Goal: Task Accomplishment & Management: Use online tool/utility

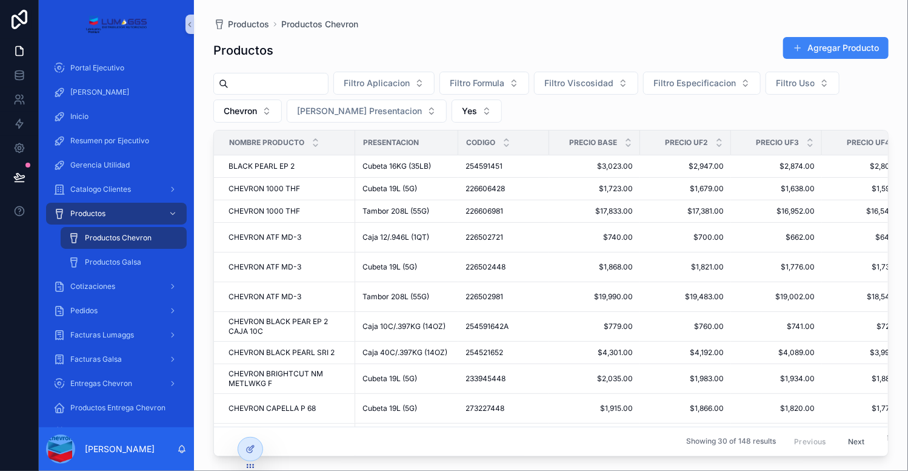
click at [281, 74] on div "scrollable content" at bounding box center [270, 84] width 115 height 22
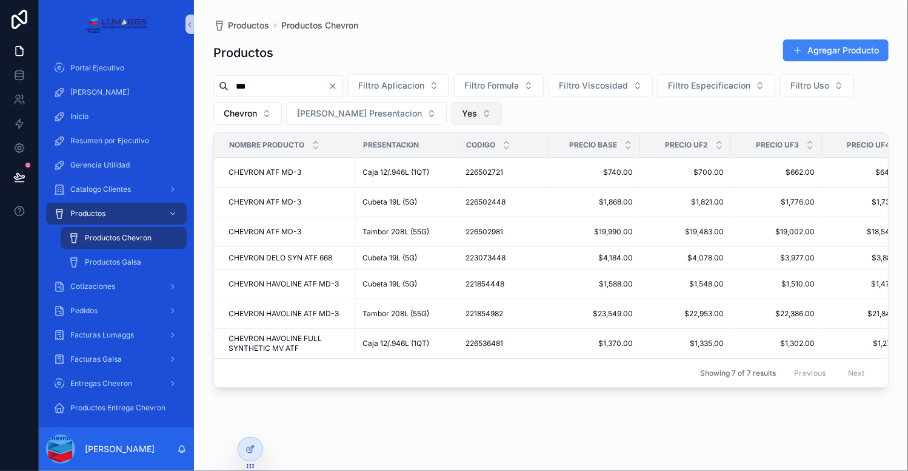
type input "***"
click at [452, 109] on button "Yes" at bounding box center [477, 113] width 50 height 23
click at [418, 161] on div "----" at bounding box center [429, 162] width 146 height 19
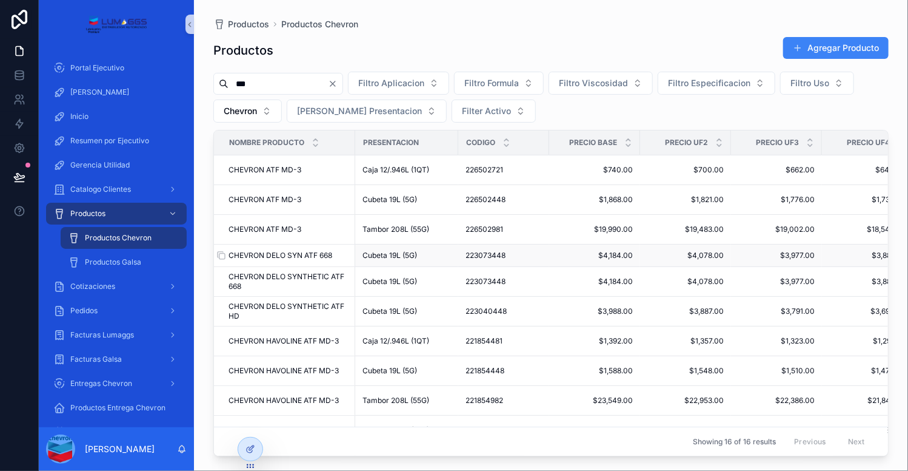
click at [339, 253] on div "CHEVRON DELO SYN ATF 668 CHEVRON DELO SYN ATF 668" at bounding box center [288, 255] width 119 height 10
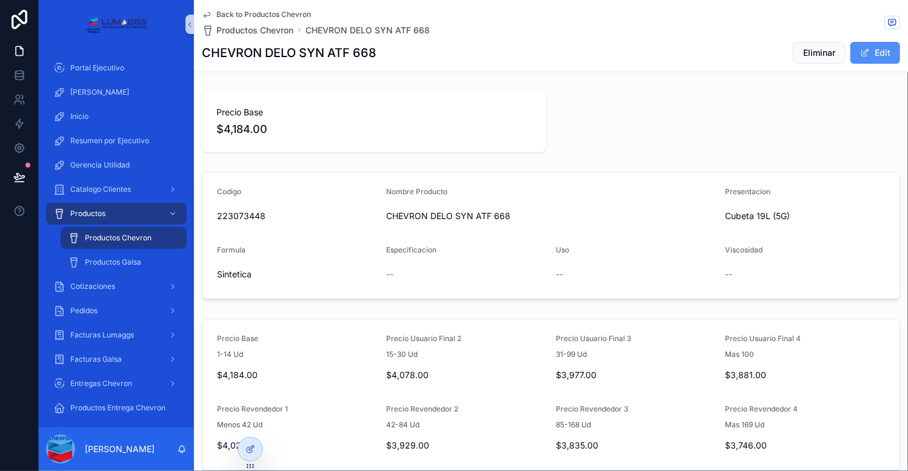
click at [851, 59] on button "Edit" at bounding box center [876, 53] width 50 height 22
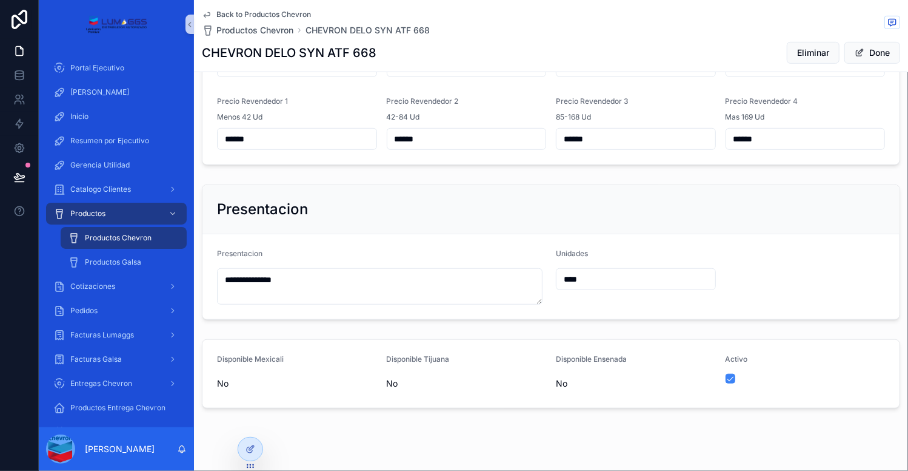
scroll to position [335, 0]
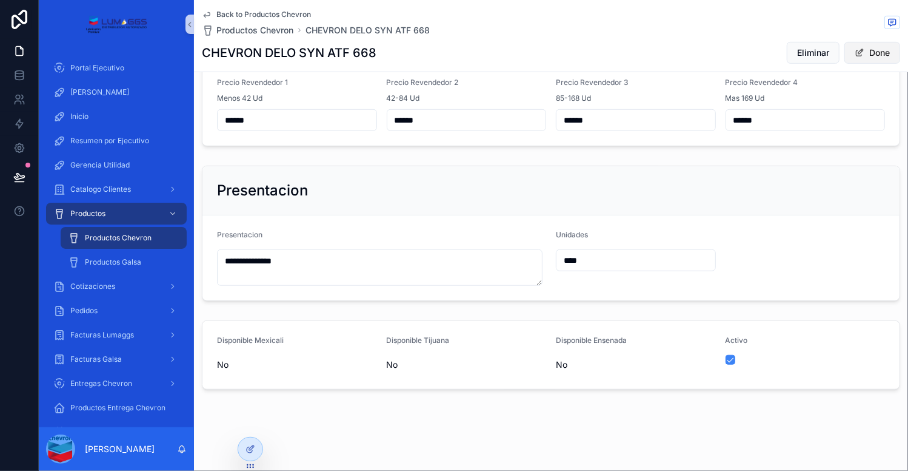
click at [873, 50] on button "Done" at bounding box center [873, 53] width 56 height 22
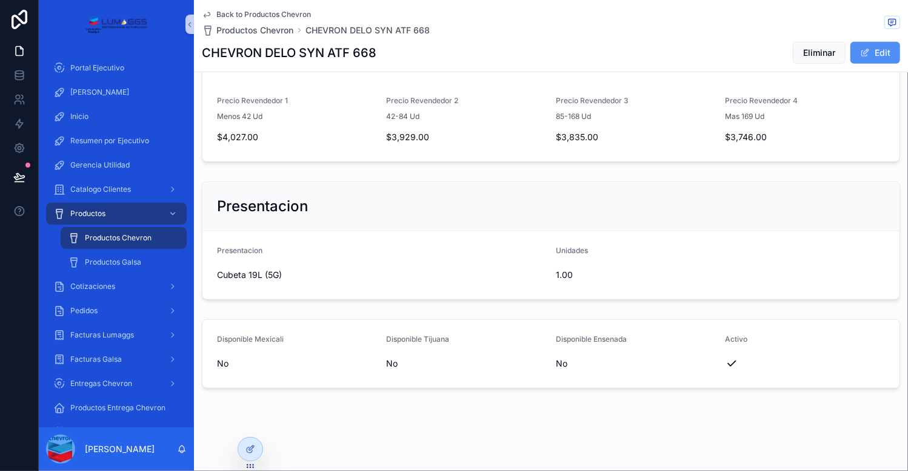
scroll to position [307, 0]
click at [278, 11] on span "Back to Productos Chevron" at bounding box center [263, 15] width 95 height 10
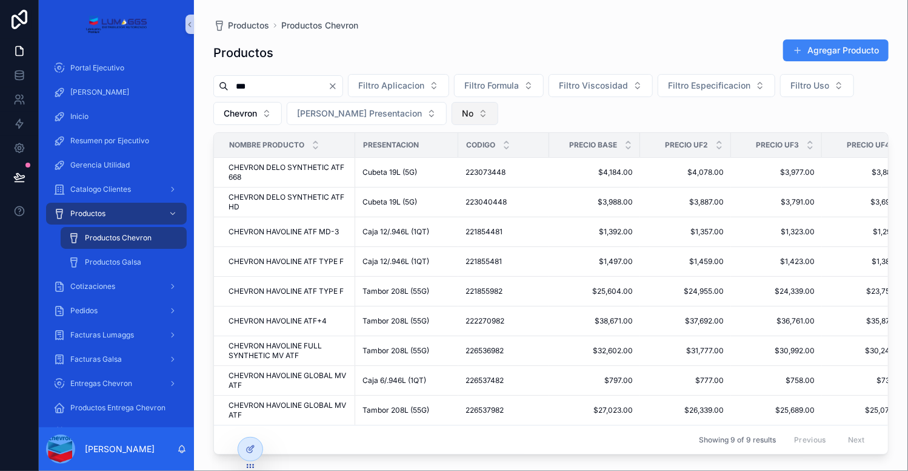
click at [452, 121] on button "No" at bounding box center [475, 113] width 47 height 23
click at [405, 163] on div "----" at bounding box center [427, 161] width 146 height 19
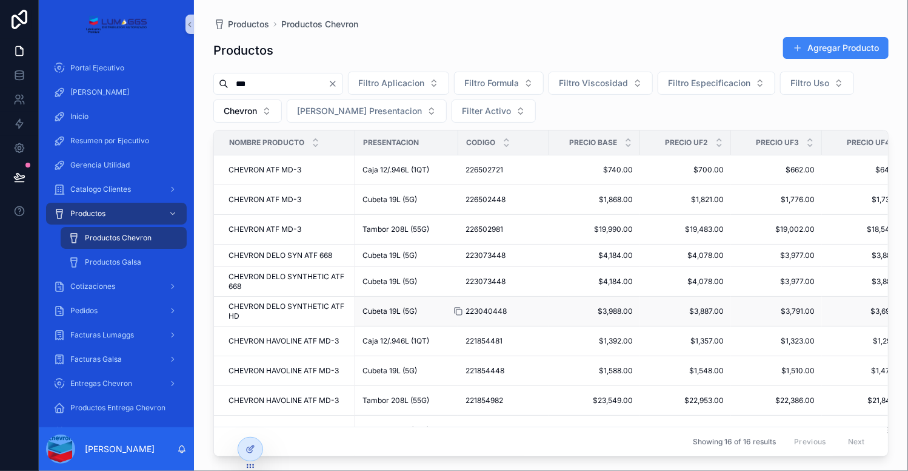
click at [457, 310] on icon "scrollable content" at bounding box center [459, 311] width 10 height 10
click at [209, 308] on div "Productos Productos Chevron Productos Agregar Producto *** Filtro Aplicacion Fi…" at bounding box center [551, 228] width 714 height 456
click at [220, 309] on icon "scrollable content" at bounding box center [222, 311] width 5 height 5
click at [311, 322] on td "CHEVRON DELO SYNTHETIC ATF HD CHEVRON DELO SYNTHETIC ATF HD" at bounding box center [284, 312] width 141 height 30
click at [431, 310] on div "Cubeta 19L (5G)" at bounding box center [407, 311] width 89 height 10
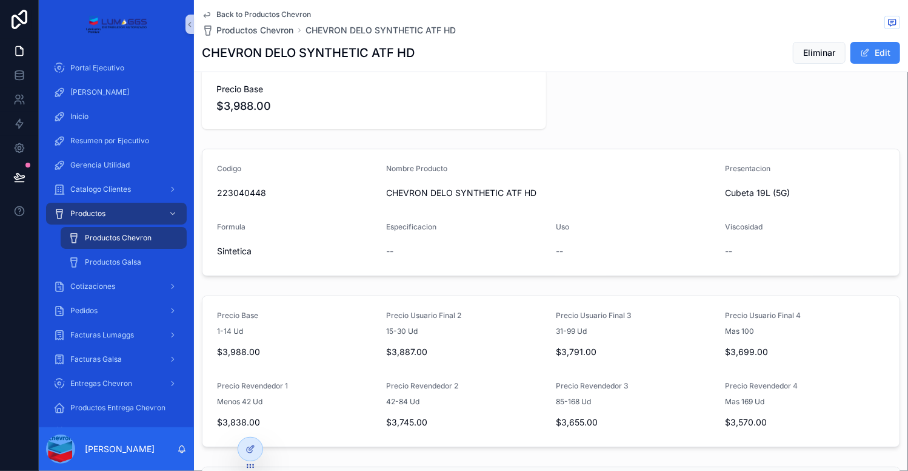
scroll to position [61, 0]
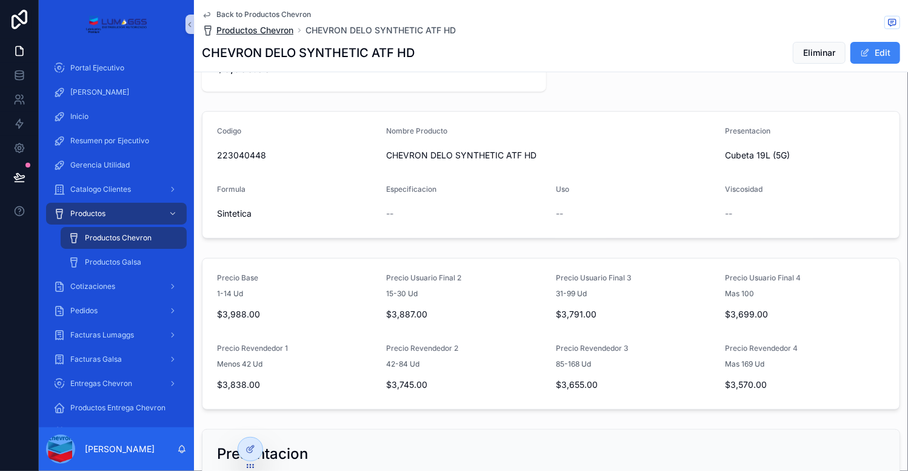
click at [253, 32] on span "Productos Chevron" at bounding box center [254, 30] width 77 height 12
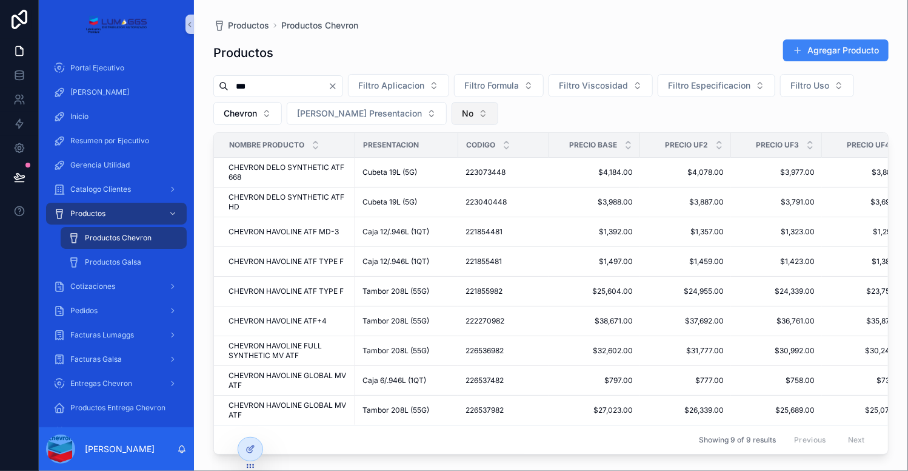
click at [452, 108] on button "No" at bounding box center [475, 113] width 47 height 23
click at [411, 169] on div "----" at bounding box center [427, 161] width 146 height 19
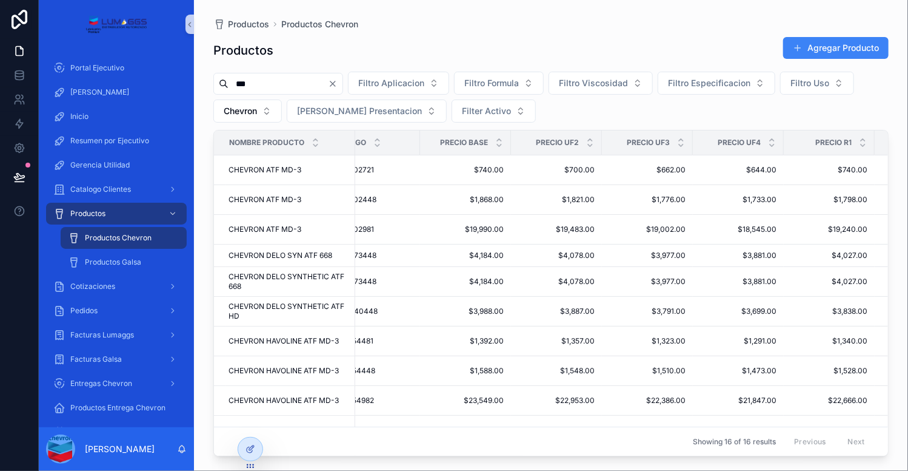
scroll to position [0, 131]
click at [97, 216] on span "Productos" at bounding box center [87, 214] width 35 height 10
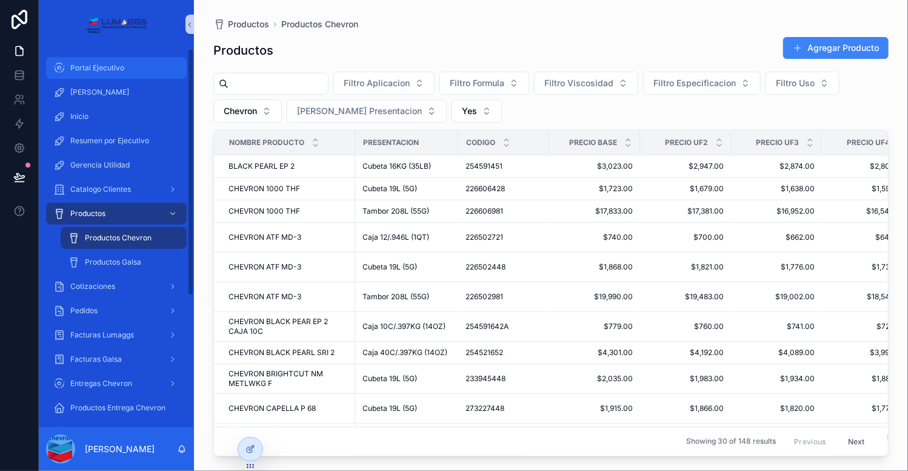
click at [95, 72] on span "Portal Ejecutivo" at bounding box center [97, 68] width 54 height 10
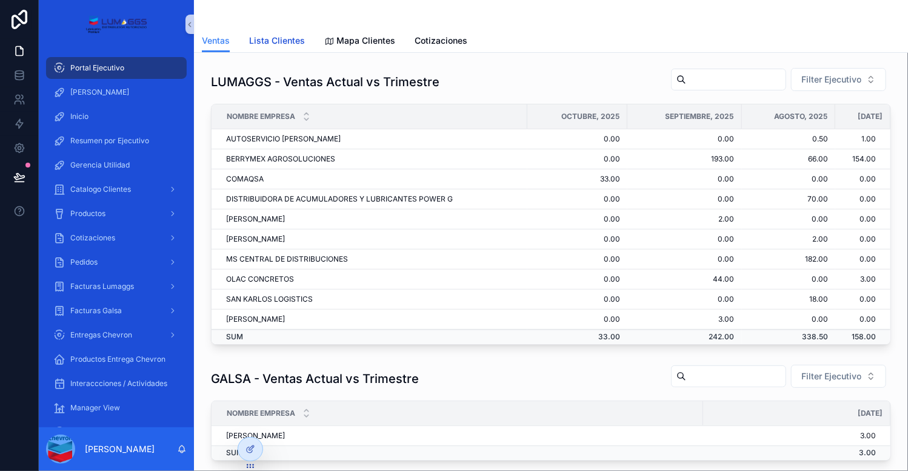
click at [281, 42] on span "Lista Clientes" at bounding box center [277, 41] width 56 height 12
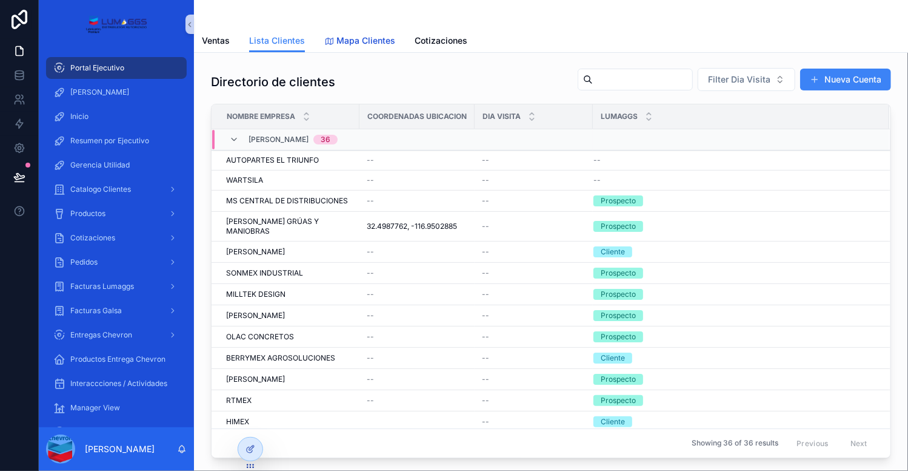
click at [342, 40] on span "Mapa Clientes" at bounding box center [366, 41] width 59 height 12
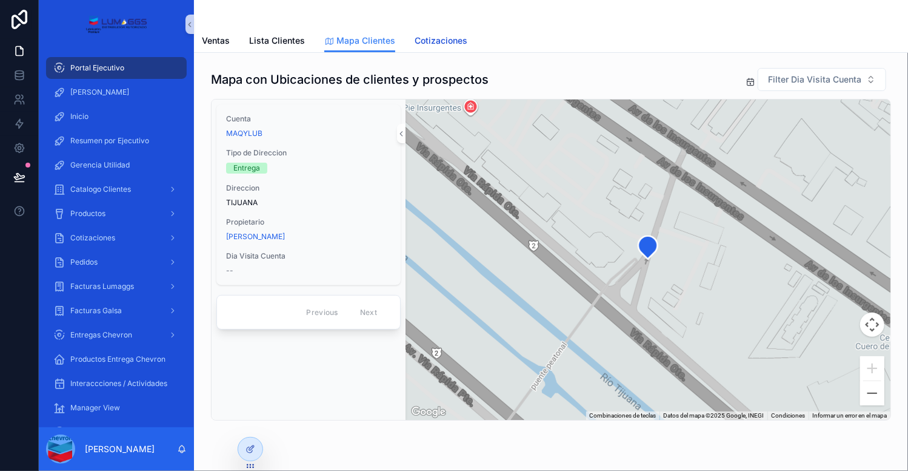
click at [427, 35] on span "Cotizaciones" at bounding box center [441, 41] width 53 height 12
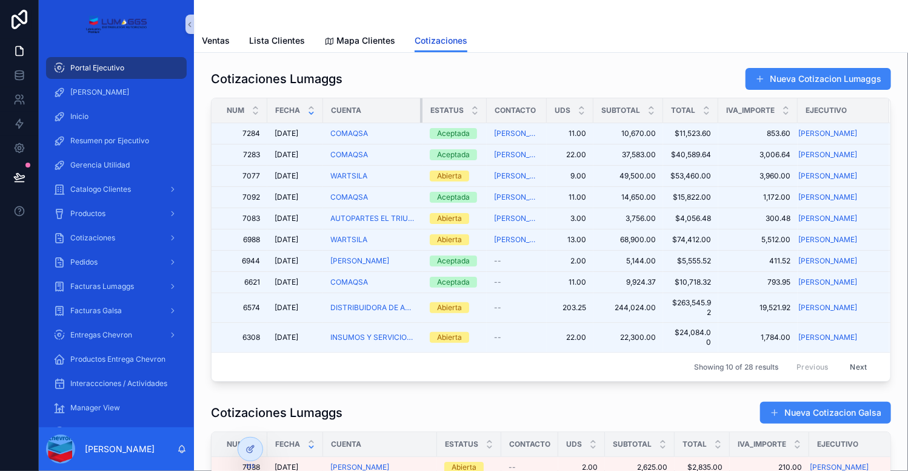
drag, startPoint x: 427, startPoint y: 112, endPoint x: 421, endPoint y: 111, distance: 6.2
click at [421, 111] on div "scrollable content" at bounding box center [422, 110] width 5 height 24
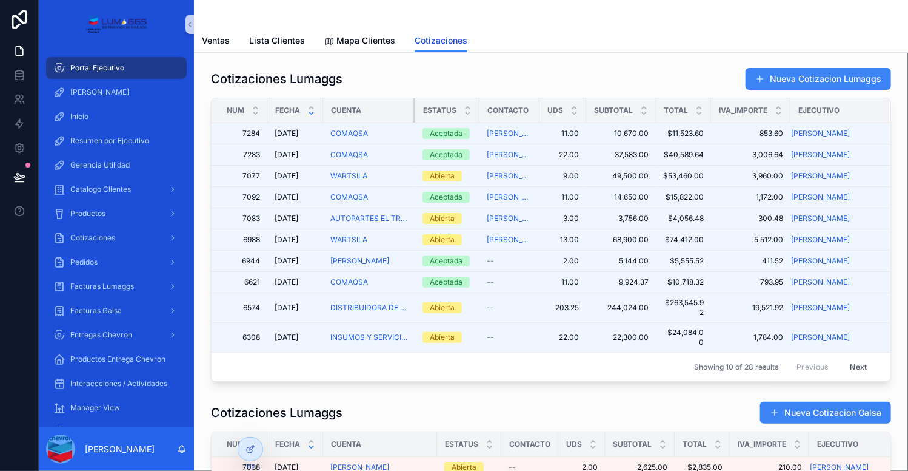
drag, startPoint x: 421, startPoint y: 111, endPoint x: 414, endPoint y: 110, distance: 7.4
click at [414, 110] on div "scrollable content" at bounding box center [415, 110] width 5 height 24
click at [414, 107] on div "scrollable content" at bounding box center [415, 110] width 5 height 24
click at [413, 73] on div "Cotizaciones Lumaggs Nueva Cotizacion Lumaggs" at bounding box center [551, 78] width 680 height 23
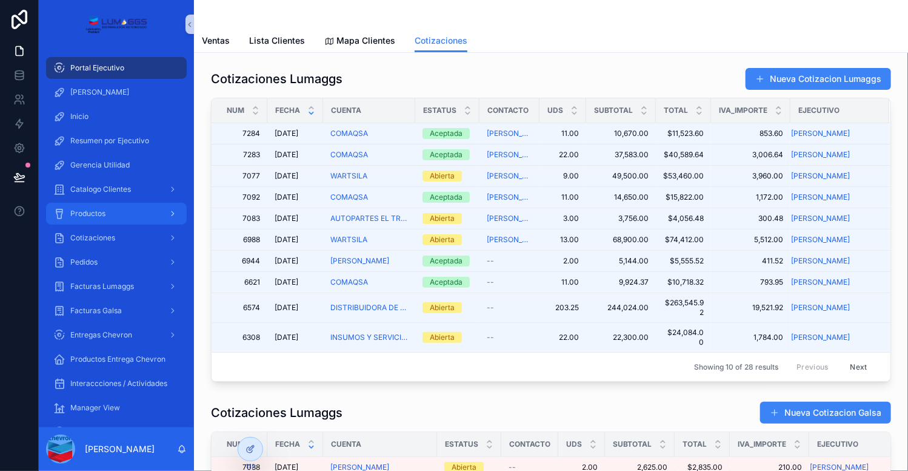
click at [106, 213] on div "Productos" at bounding box center [116, 213] width 126 height 19
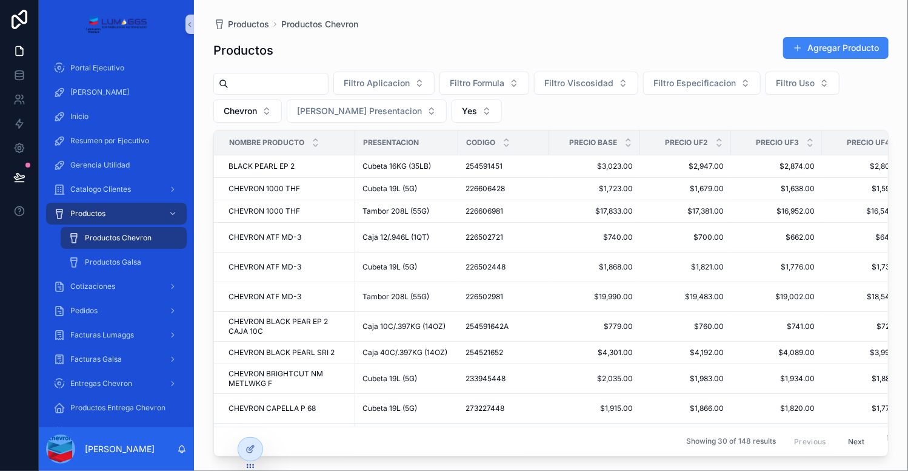
click at [120, 241] on span "Productos Chevron" at bounding box center [118, 238] width 67 height 10
click at [325, 167] on div "BLACK PEARL EP 2 BLACK PEARL EP 2" at bounding box center [288, 166] width 119 height 10
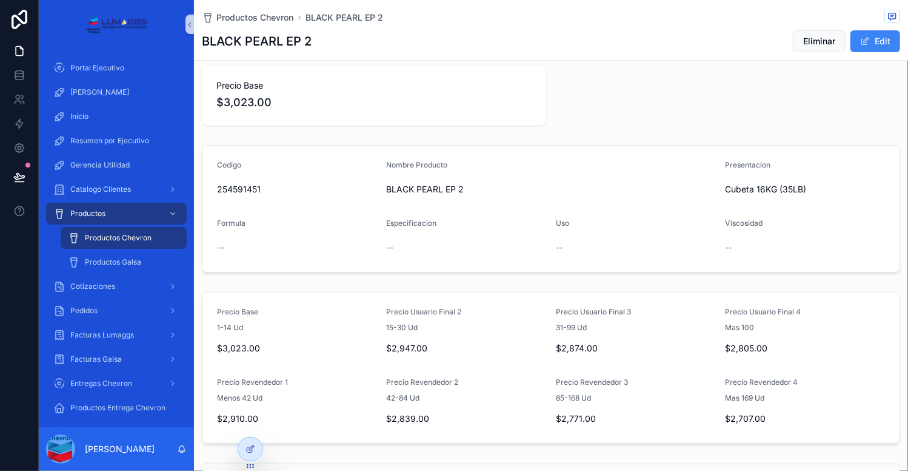
scroll to position [61, 0]
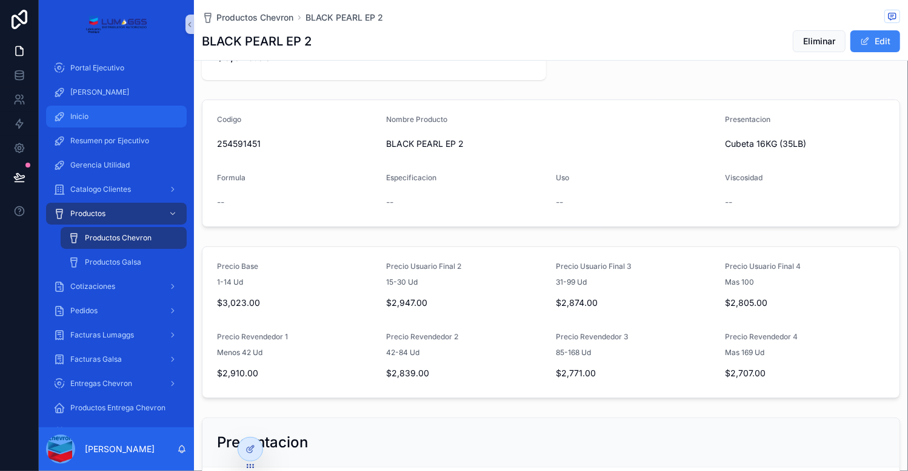
click at [131, 119] on div "Inicio" at bounding box center [116, 116] width 126 height 19
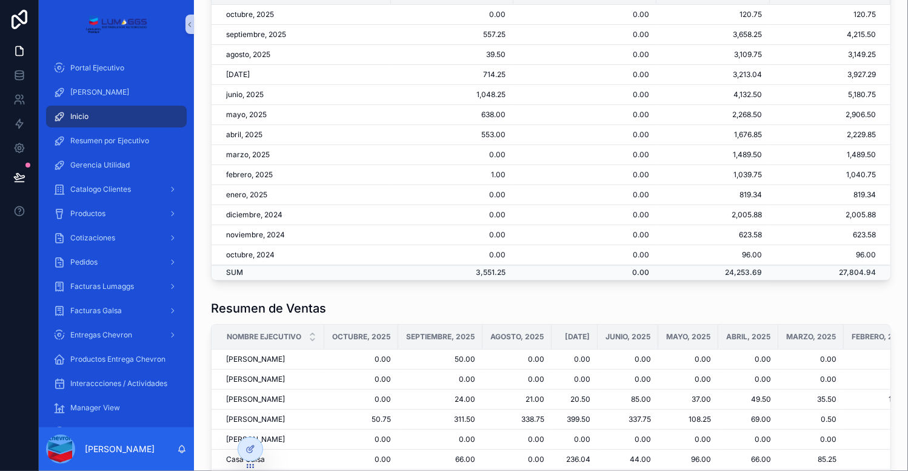
scroll to position [424, 0]
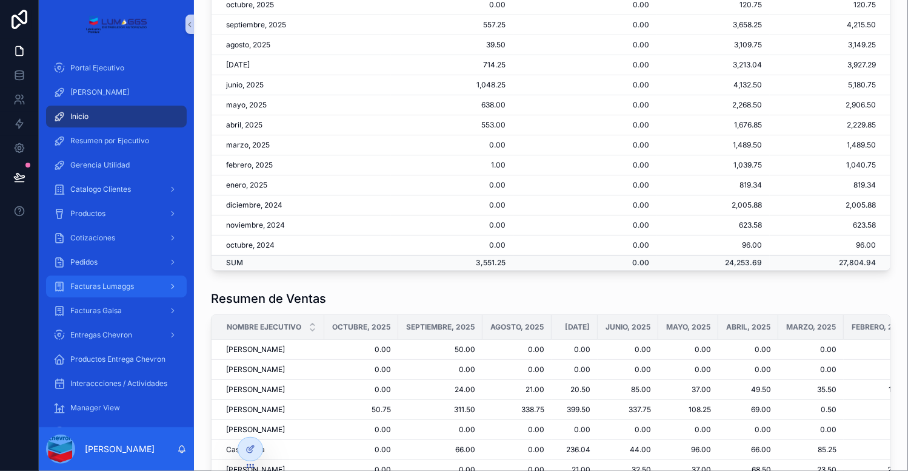
click at [126, 288] on span "Facturas Lumaggs" at bounding box center [102, 286] width 64 height 10
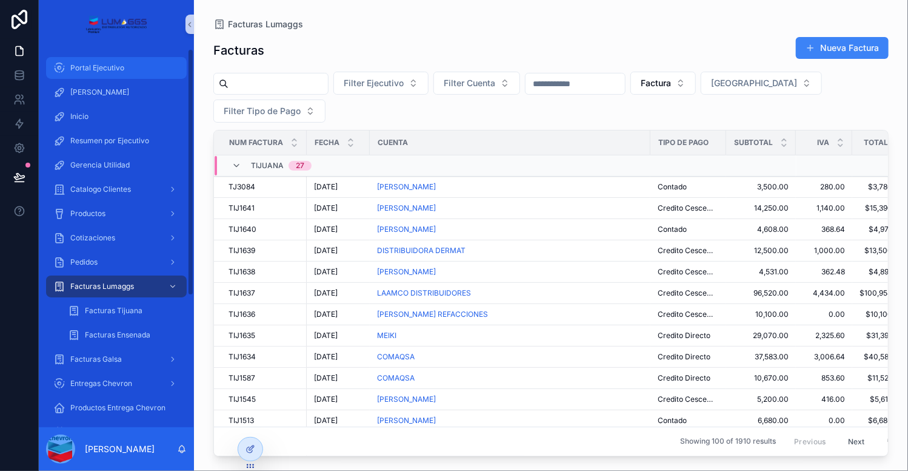
click at [104, 70] on span "Portal Ejecutivo" at bounding box center [97, 68] width 54 height 10
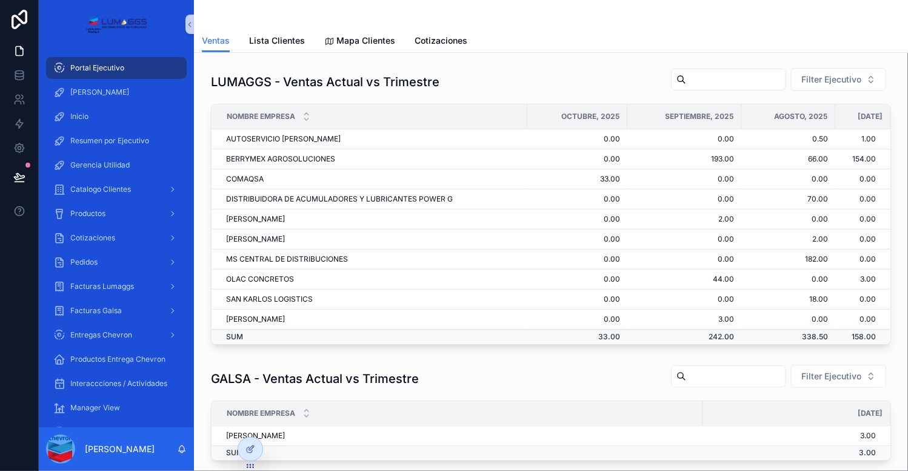
click at [286, 6] on div "scrollable content" at bounding box center [551, 14] width 699 height 29
click at [245, 452] on div at bounding box center [250, 448] width 24 height 23
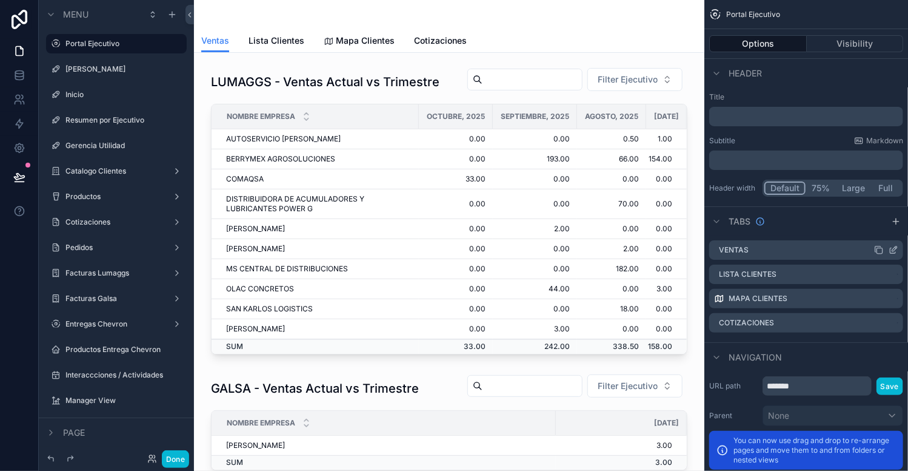
click at [881, 251] on icon "scrollable content" at bounding box center [879, 250] width 10 height 10
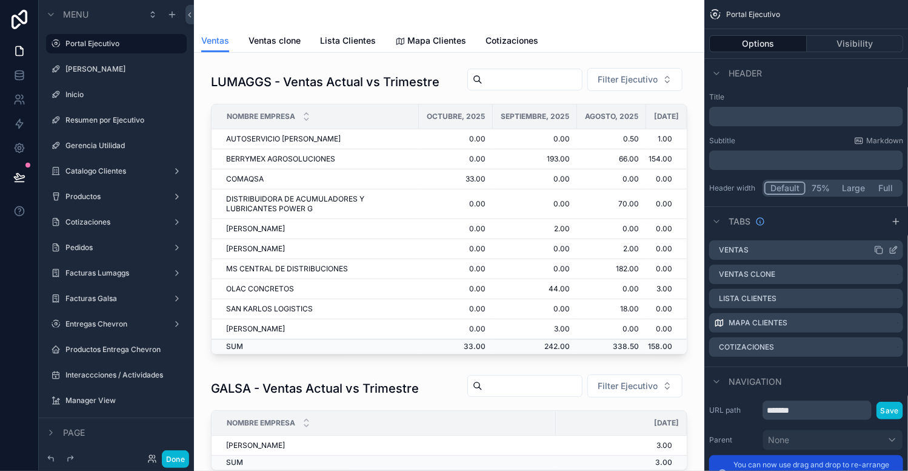
click at [893, 247] on icon "scrollable content" at bounding box center [894, 250] width 10 height 10
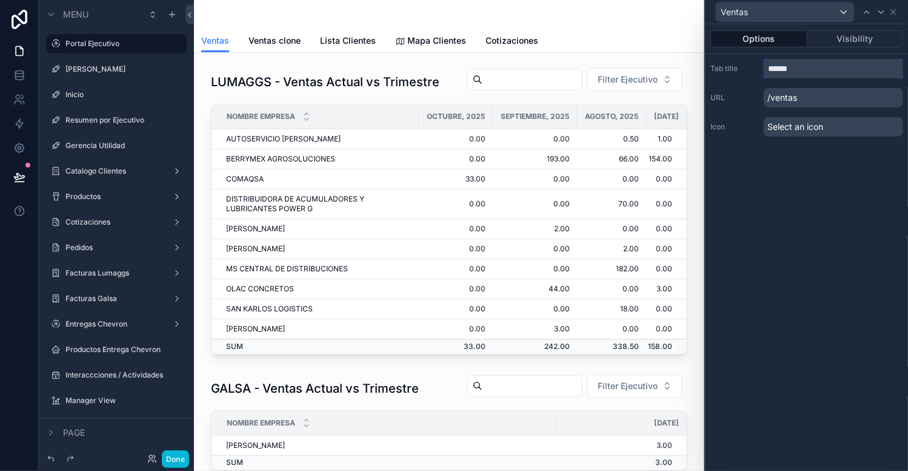
drag, startPoint x: 795, startPoint y: 69, endPoint x: 767, endPoint y: 63, distance: 29.0
click at [767, 63] on input "******" at bounding box center [833, 68] width 139 height 19
type input "******"
click at [897, 12] on icon at bounding box center [894, 12] width 10 height 10
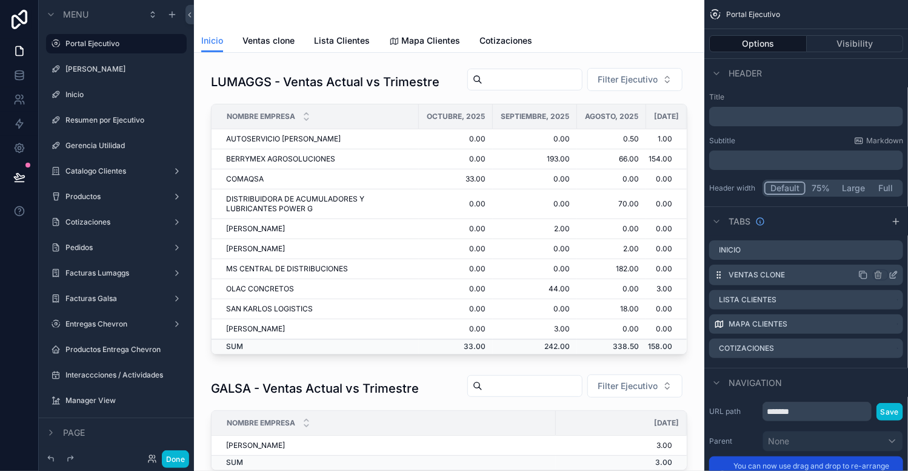
click at [893, 272] on icon "scrollable content" at bounding box center [894, 275] width 10 height 10
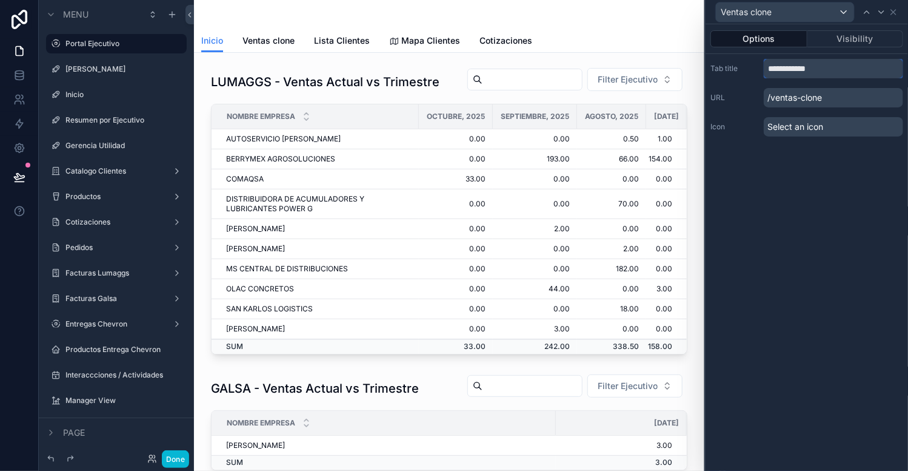
drag, startPoint x: 796, startPoint y: 68, endPoint x: 832, endPoint y: 69, distance: 36.4
click at [832, 69] on input "**********" at bounding box center [833, 68] width 139 height 19
type input "******"
click at [594, 26] on div "scrollable content" at bounding box center [449, 14] width 496 height 29
click at [250, 50] on link "Ventas" at bounding box center [257, 42] width 28 height 24
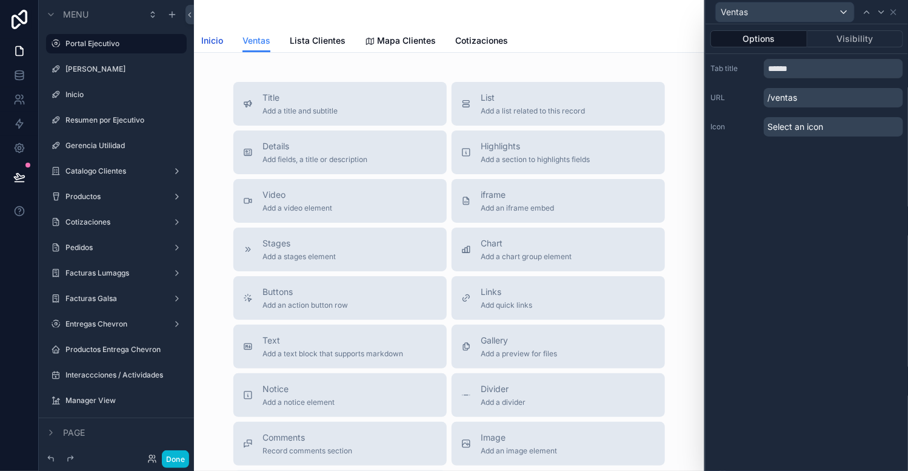
click at [211, 44] on span "Inicio" at bounding box center [212, 41] width 22 height 12
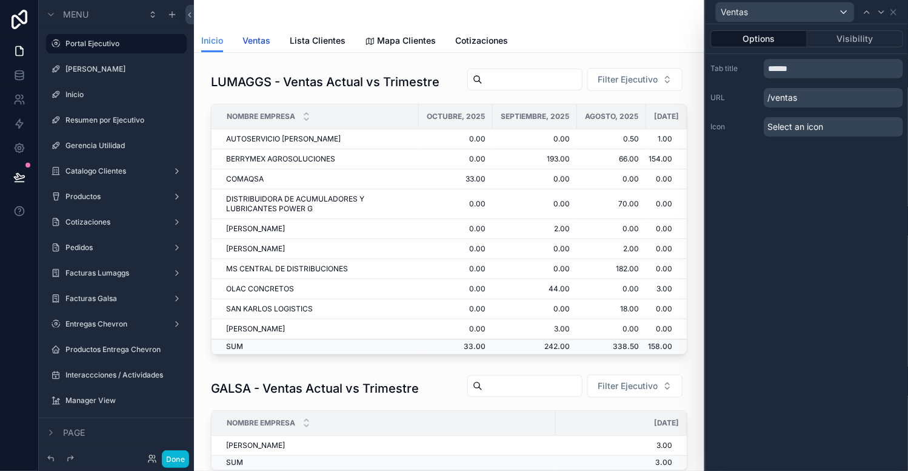
click at [260, 43] on span "Ventas" at bounding box center [257, 41] width 28 height 12
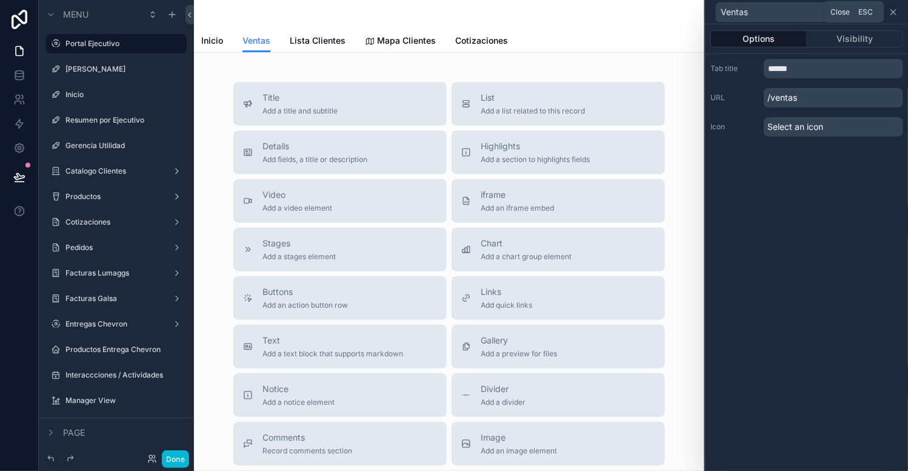
click at [896, 15] on icon at bounding box center [894, 12] width 10 height 10
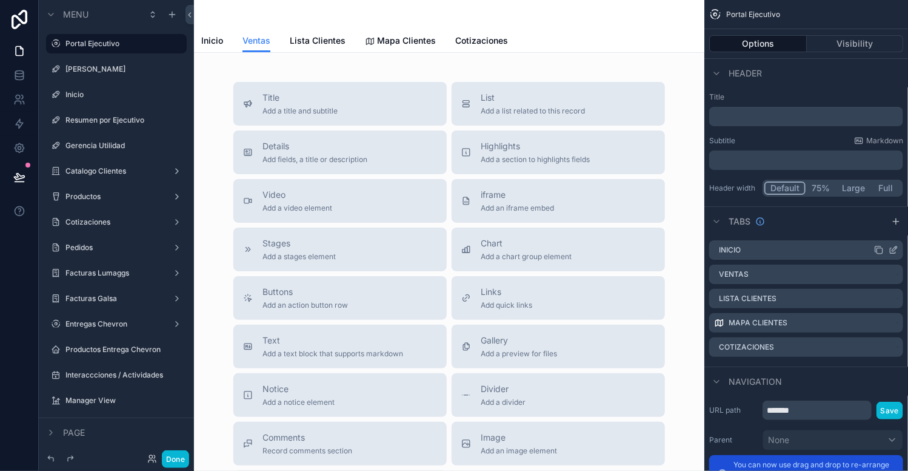
click at [739, 247] on label "Inicio" at bounding box center [730, 250] width 22 height 10
click at [740, 271] on label "Ventas" at bounding box center [744, 275] width 30 height 10
click at [790, 278] on div "Ventas" at bounding box center [806, 274] width 194 height 21
click at [754, 274] on label "Ventas" at bounding box center [744, 275] width 30 height 10
click at [897, 247] on icon "scrollable content" at bounding box center [895, 248] width 5 height 5
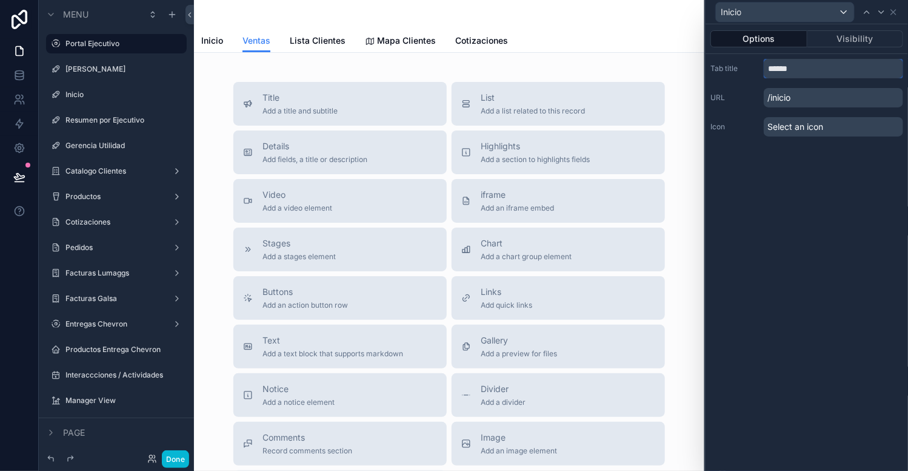
drag, startPoint x: 799, startPoint y: 65, endPoint x: 759, endPoint y: 61, distance: 39.6
click at [759, 61] on div "Tab title ******" at bounding box center [807, 68] width 193 height 19
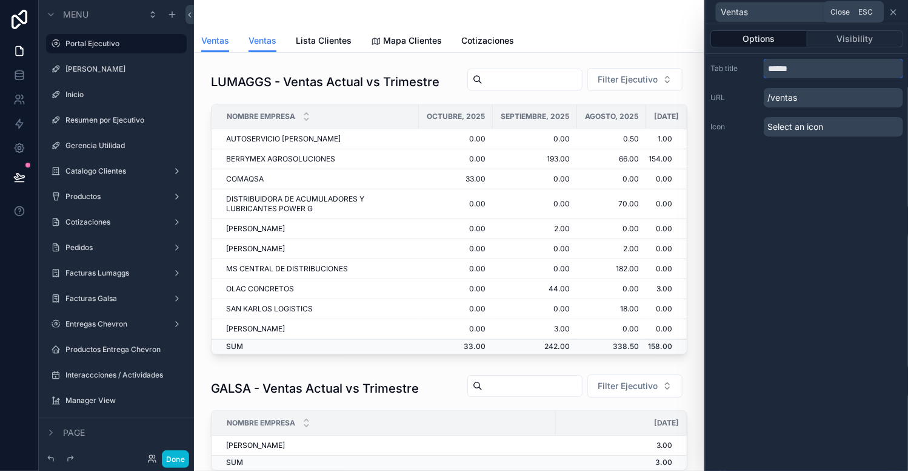
type input "******"
click at [898, 12] on icon at bounding box center [894, 12] width 10 height 10
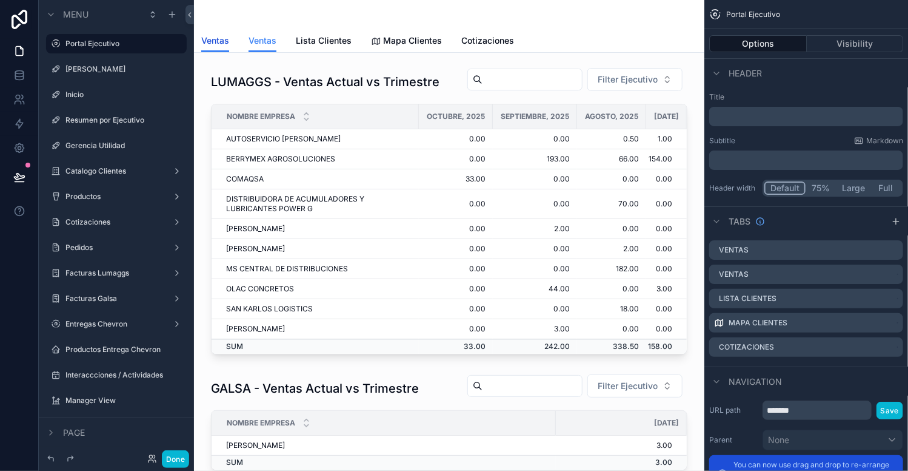
click at [206, 40] on span "Ventas" at bounding box center [215, 41] width 28 height 12
click at [264, 41] on span "Ventas" at bounding box center [263, 41] width 28 height 12
click at [332, 38] on span "Lista Clientes" at bounding box center [324, 41] width 56 height 12
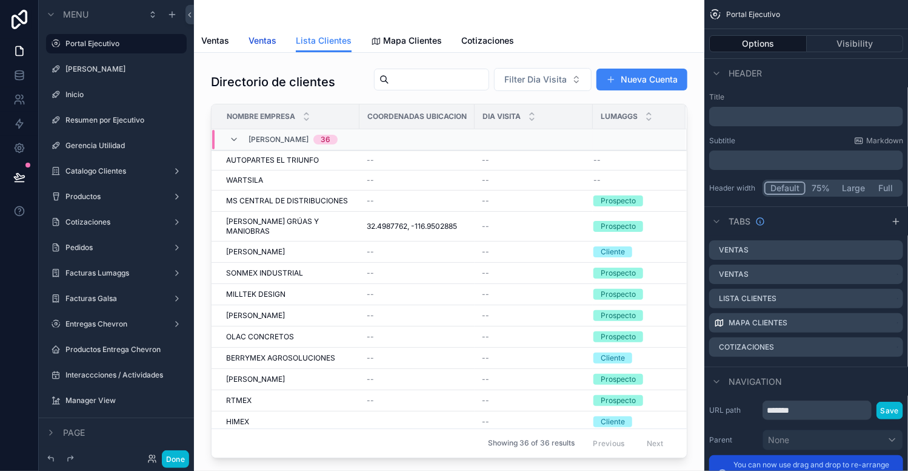
click at [252, 39] on span "Ventas" at bounding box center [263, 41] width 28 height 12
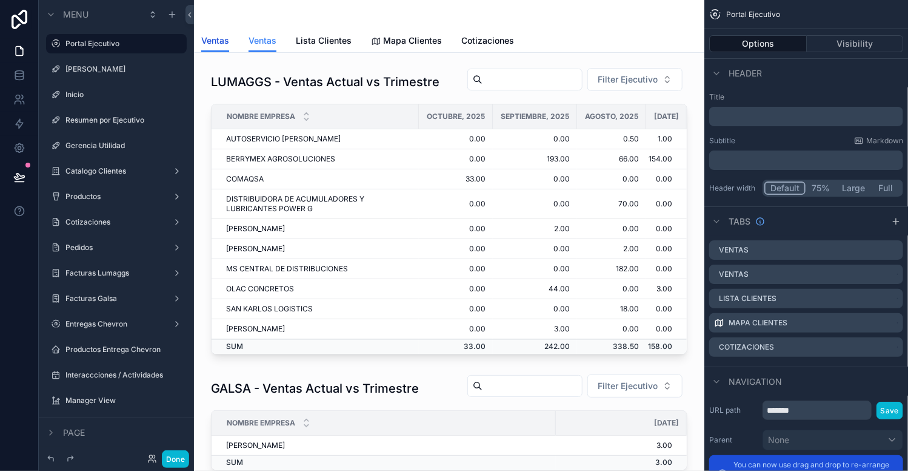
click at [218, 39] on span "Ventas" at bounding box center [215, 41] width 28 height 12
click at [266, 32] on link "Ventas" at bounding box center [263, 41] width 28 height 23
drag, startPoint x: 895, startPoint y: 272, endPoint x: 889, endPoint y: 272, distance: 6.1
click at [895, 272] on icon "scrollable content" at bounding box center [895, 273] width 5 height 5
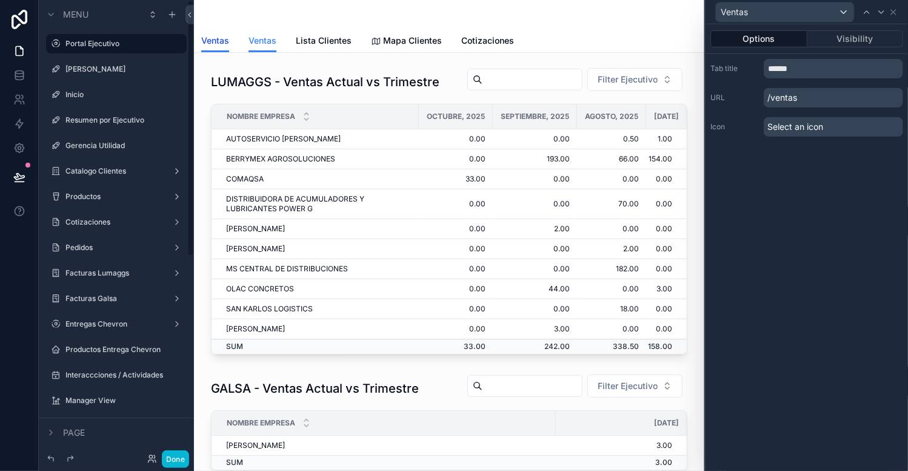
click at [206, 38] on span "Ventas" at bounding box center [215, 41] width 28 height 12
click at [255, 36] on span "Ventas" at bounding box center [263, 41] width 28 height 12
click at [206, 41] on span "Ventas" at bounding box center [215, 41] width 28 height 12
click at [895, 12] on icon at bounding box center [894, 12] width 10 height 10
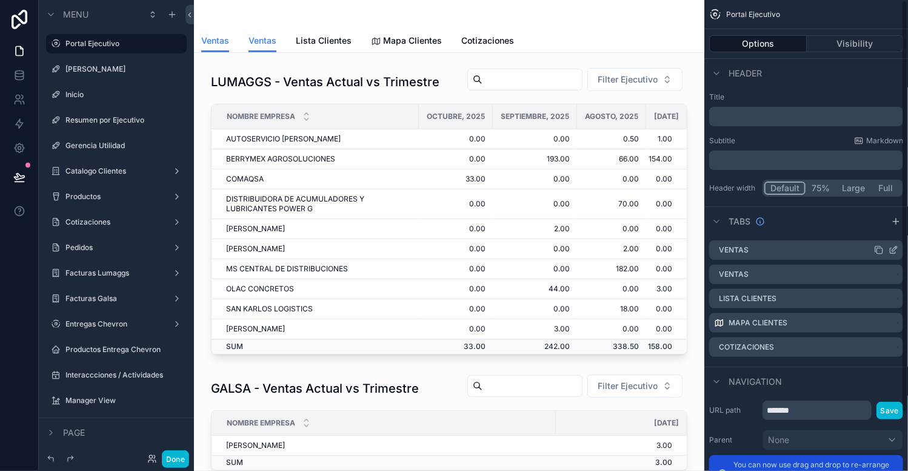
click at [895, 249] on icon "scrollable content" at bounding box center [895, 248] width 5 height 5
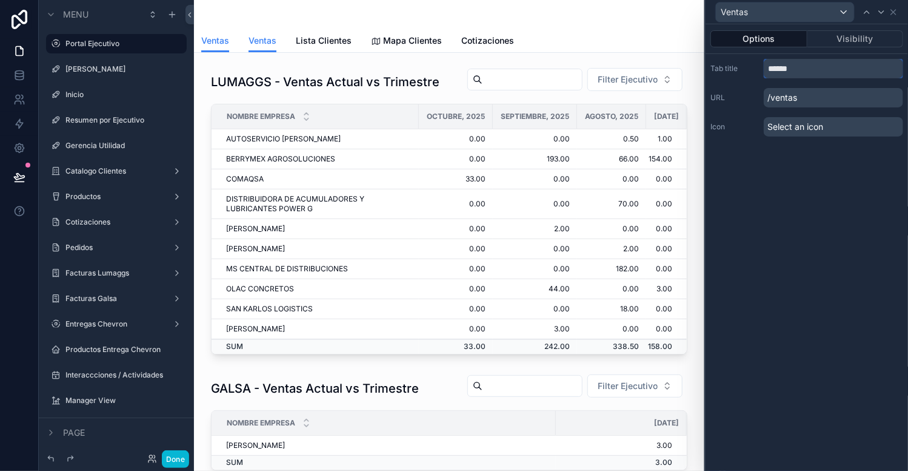
drag, startPoint x: 803, startPoint y: 73, endPoint x: 747, endPoint y: 73, distance: 55.8
click at [747, 73] on div "Tab title ******" at bounding box center [807, 68] width 193 height 19
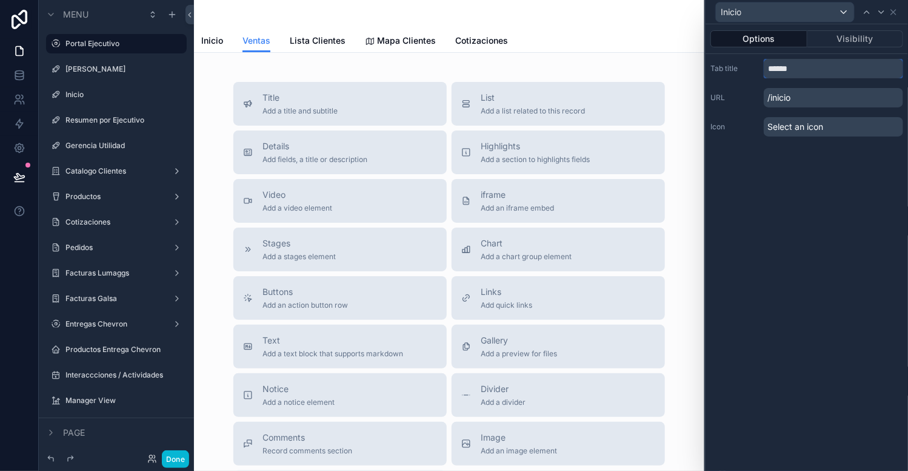
drag, startPoint x: 803, startPoint y: 67, endPoint x: 743, endPoint y: 69, distance: 59.5
click at [743, 69] on div "Tab title ******" at bounding box center [807, 68] width 193 height 19
type input "******"
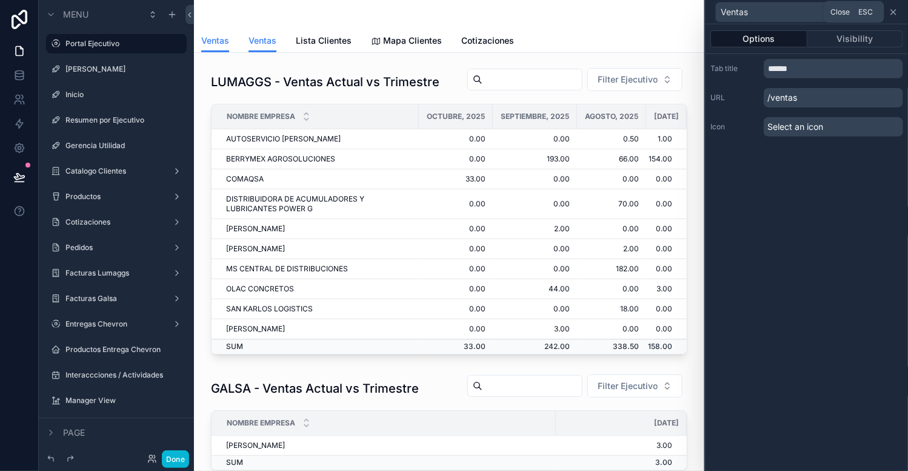
drag, startPoint x: 888, startPoint y: 11, endPoint x: 894, endPoint y: 8, distance: 6.8
click at [894, 8] on div "Ventas" at bounding box center [807, 12] width 193 height 24
click at [894, 8] on icon at bounding box center [894, 12] width 10 height 10
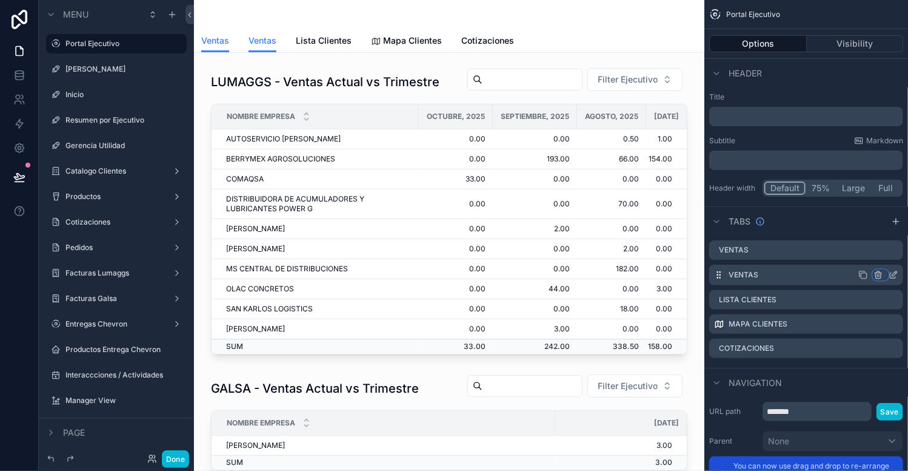
click at [880, 273] on icon "scrollable content" at bounding box center [879, 275] width 10 height 10
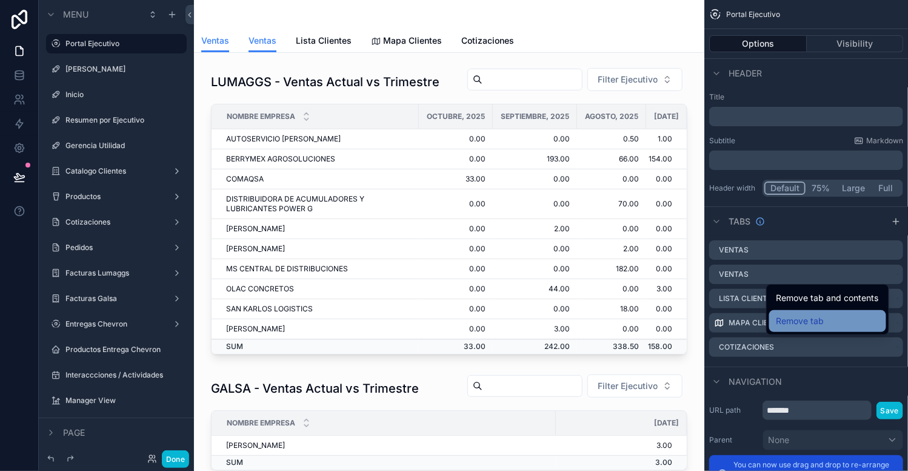
drag, startPoint x: 825, startPoint y: 298, endPoint x: 825, endPoint y: 317, distance: 19.4
click at [825, 317] on ul "Remove tab and contents Remove tab" at bounding box center [828, 309] width 122 height 50
click at [825, 323] on div "Remove tab" at bounding box center [828, 321] width 102 height 15
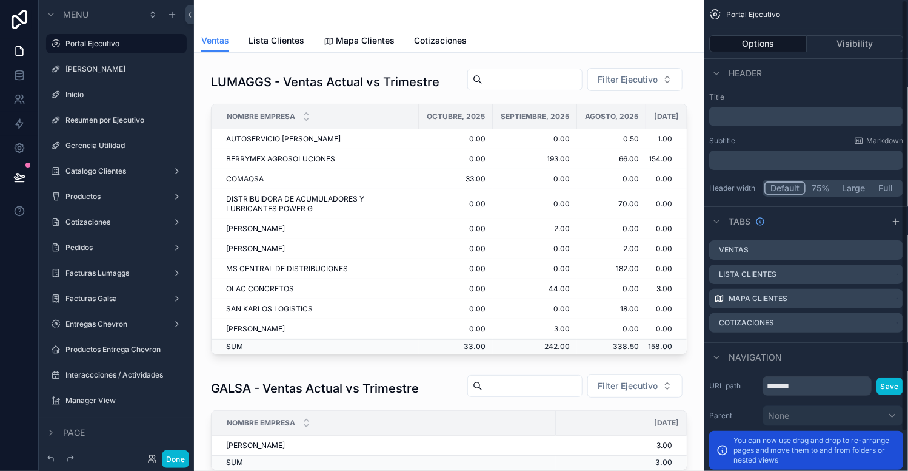
click at [846, 12] on div "Portal Ejecutivo" at bounding box center [807, 14] width 204 height 29
click at [444, 39] on span "Cotizaciones" at bounding box center [440, 41] width 53 height 12
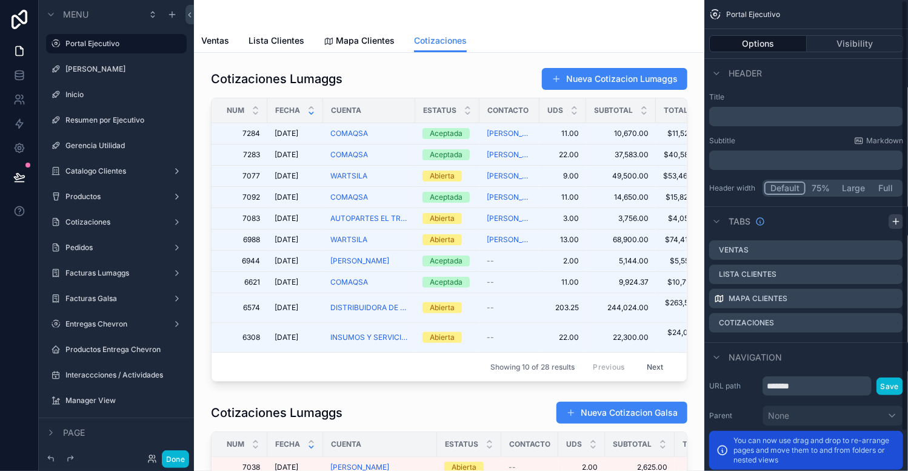
click at [894, 221] on icon "scrollable content" at bounding box center [895, 221] width 5 height 0
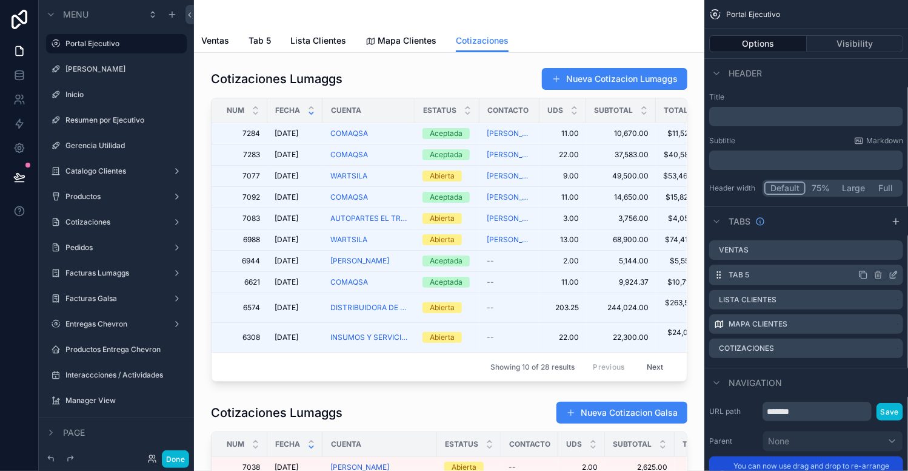
click at [895, 272] on icon "scrollable content" at bounding box center [895, 273] width 5 height 5
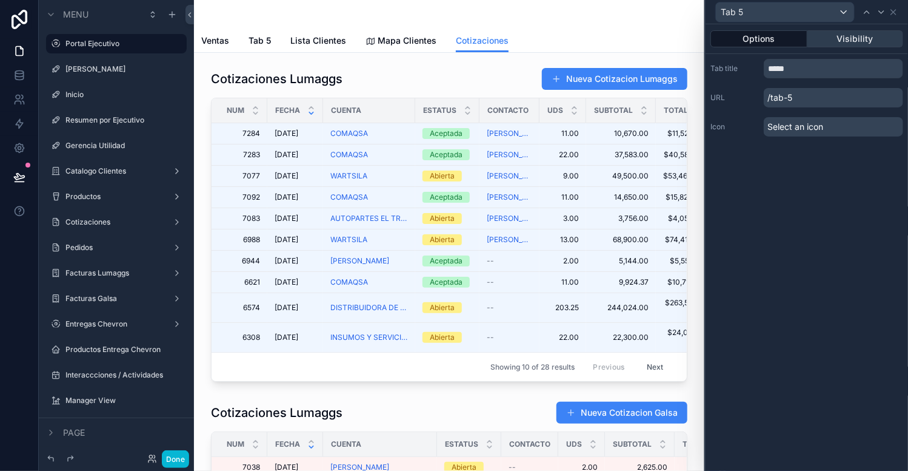
click at [866, 31] on button "Visibility" at bounding box center [856, 38] width 96 height 17
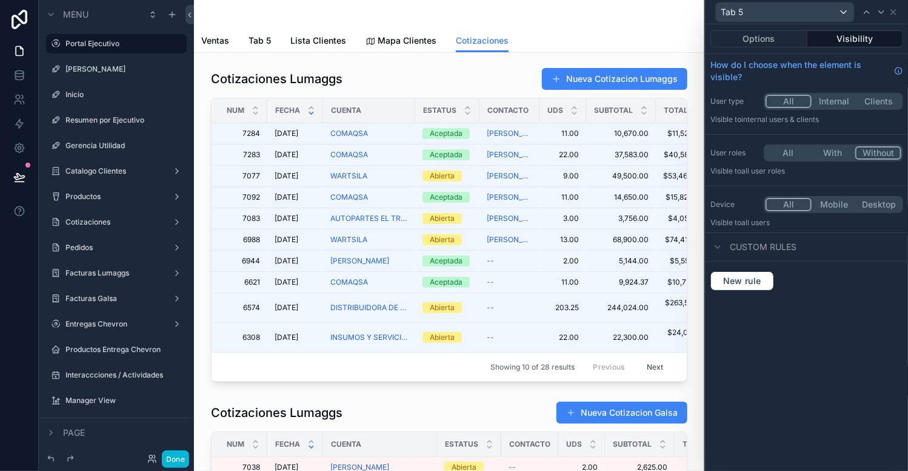
click at [891, 150] on button "Without" at bounding box center [879, 152] width 46 height 13
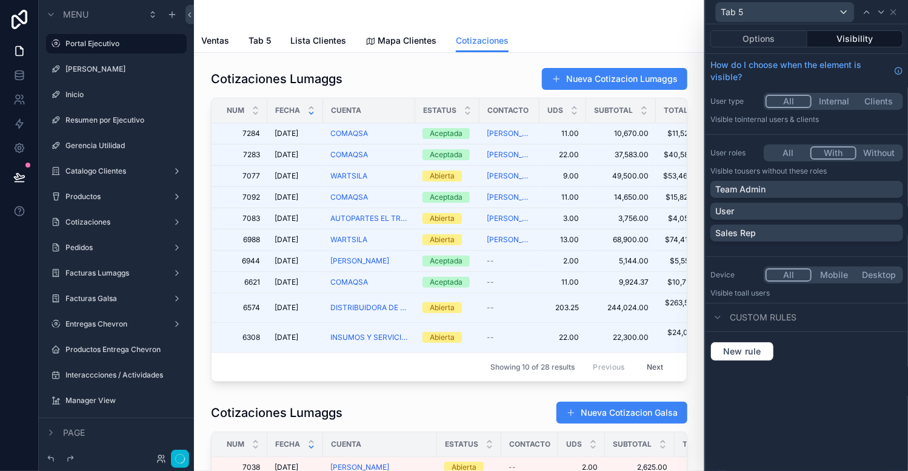
click at [830, 147] on button "With" at bounding box center [834, 152] width 46 height 13
click at [786, 192] on div "Team Admin" at bounding box center [807, 189] width 183 height 12
click at [167, 454] on button "Done" at bounding box center [175, 459] width 27 height 18
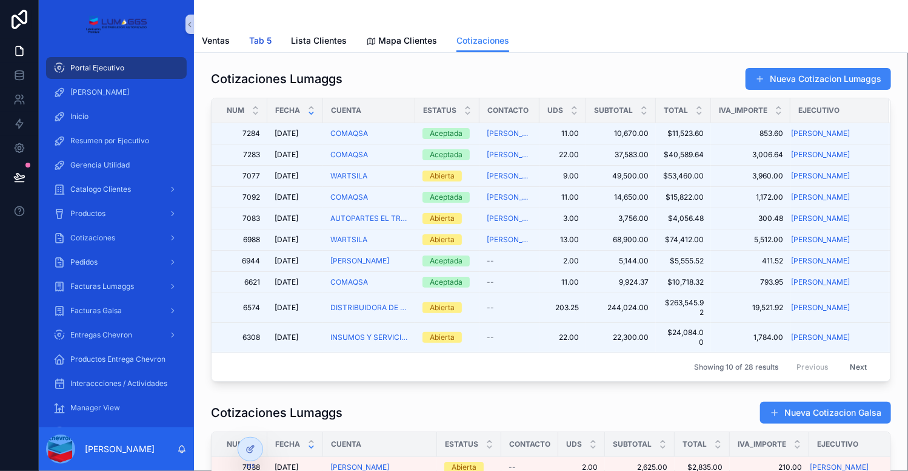
click at [255, 38] on span "Tab 5" at bounding box center [260, 41] width 22 height 12
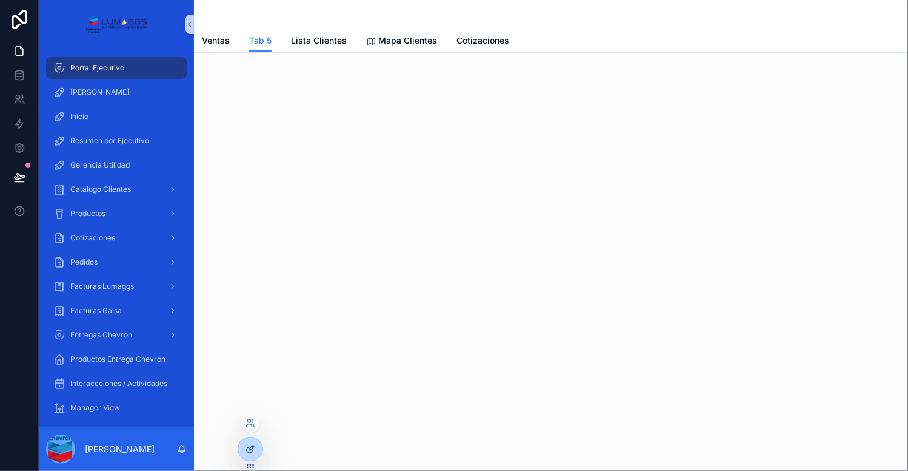
click at [252, 454] on div at bounding box center [250, 448] width 24 height 23
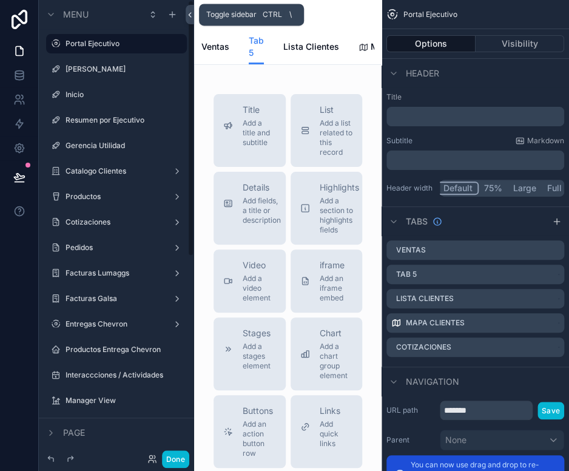
click at [189, 12] on icon at bounding box center [190, 14] width 8 height 9
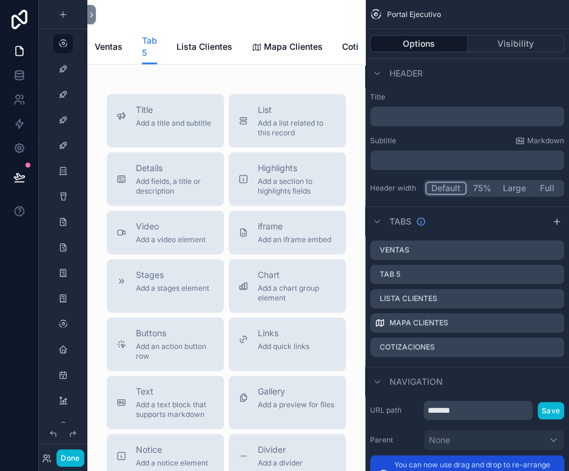
scroll to position [0, 44]
click at [323, 48] on span "Cotizaciones" at bounding box center [331, 47] width 53 height 12
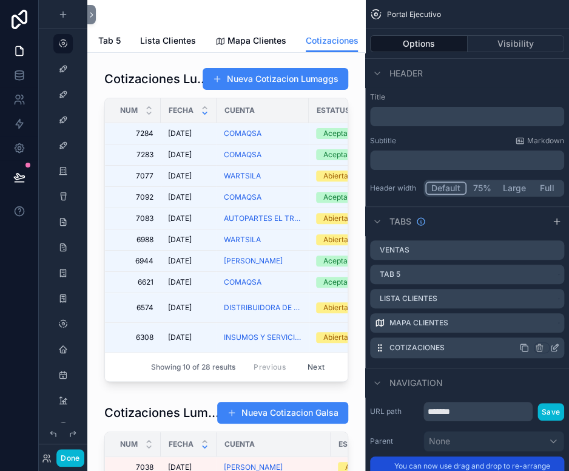
click at [525, 347] on icon "scrollable content" at bounding box center [524, 348] width 10 height 10
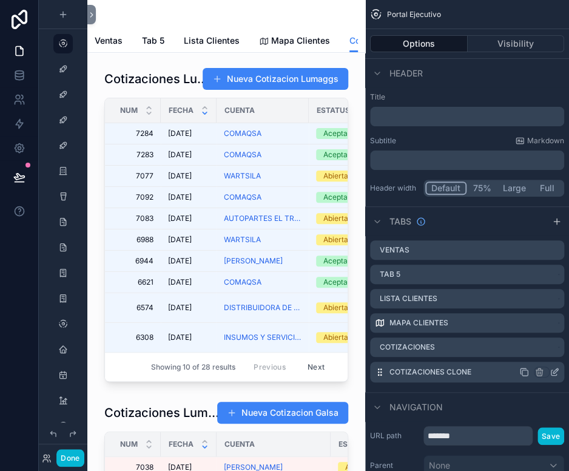
click at [432, 372] on label "Cotizaciones clone" at bounding box center [430, 372] width 82 height 10
click at [421, 373] on label "Cotizaciones clone" at bounding box center [430, 372] width 82 height 10
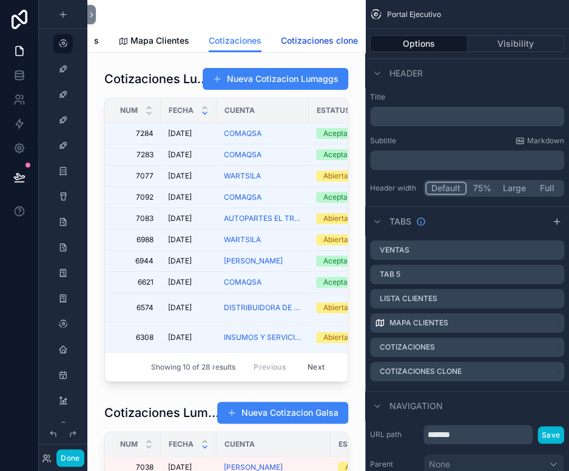
click at [298, 39] on span "Cotizaciones clone" at bounding box center [319, 41] width 77 height 12
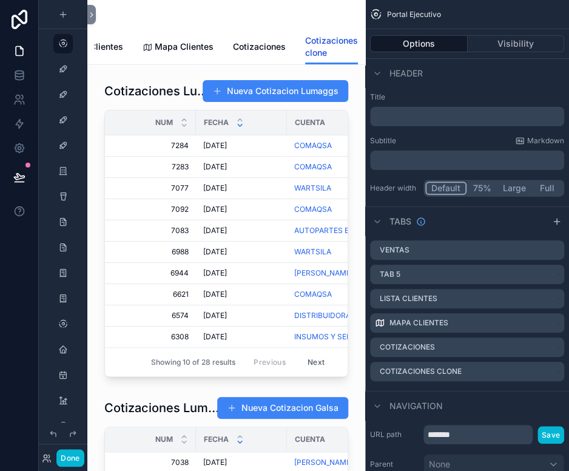
scroll to position [0, 124]
click at [552, 369] on icon "scrollable content" at bounding box center [554, 372] width 10 height 10
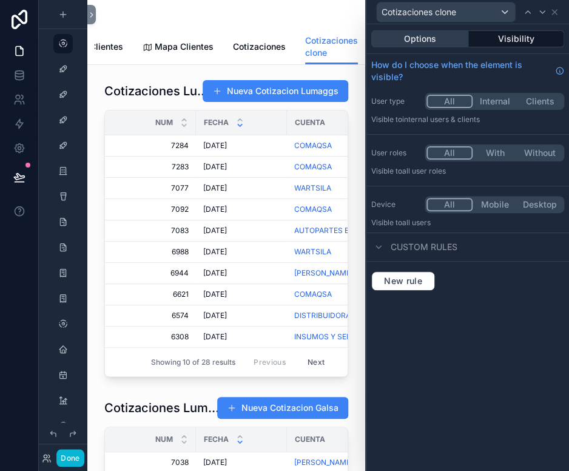
click at [426, 39] on button "Options" at bounding box center [419, 38] width 97 height 17
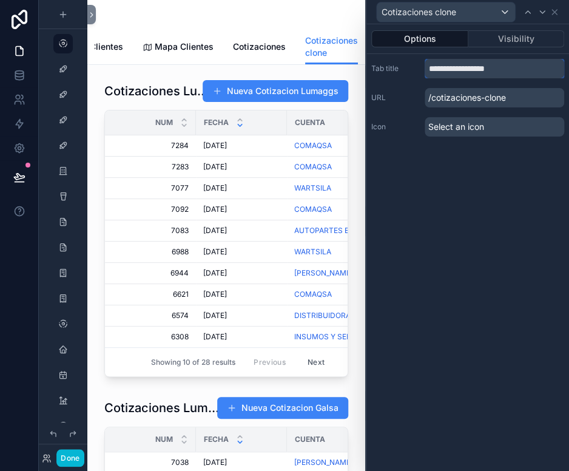
drag, startPoint x: 514, startPoint y: 64, endPoint x: 417, endPoint y: 64, distance: 96.4
click at [417, 64] on div "**********" at bounding box center [467, 68] width 193 height 19
type input "*******"
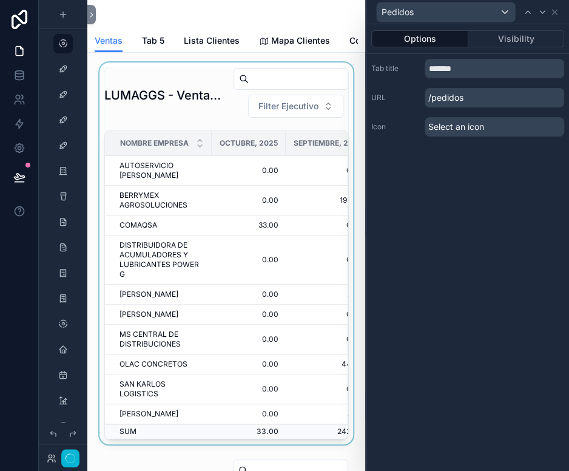
click at [174, 96] on div "scrollable content" at bounding box center [226, 252] width 258 height 381
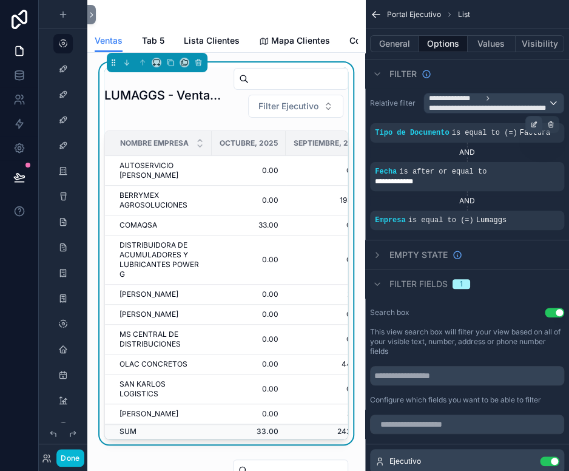
click at [534, 124] on icon "scrollable content" at bounding box center [535, 123] width 4 height 4
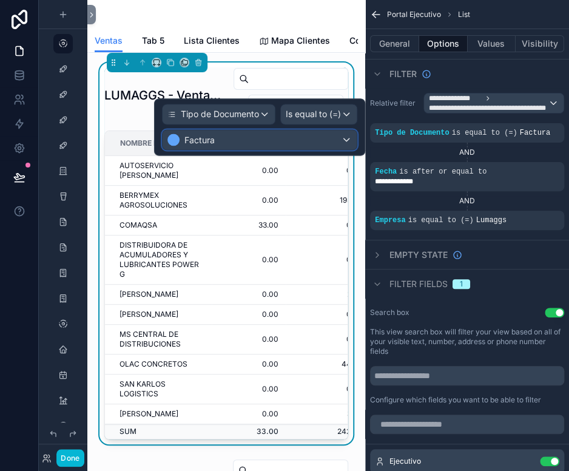
click at [258, 139] on div "Factura" at bounding box center [260, 139] width 194 height 19
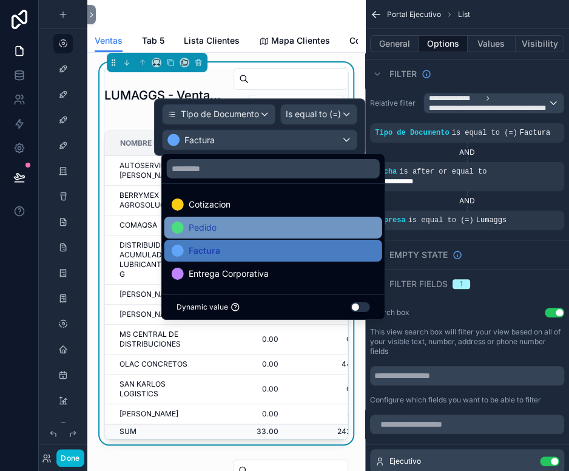
click at [227, 225] on div "Pedido" at bounding box center [273, 227] width 203 height 15
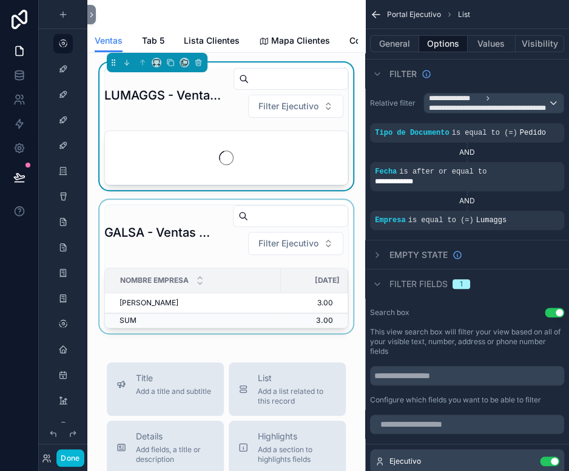
click at [179, 220] on div "scrollable content" at bounding box center [226, 266] width 258 height 133
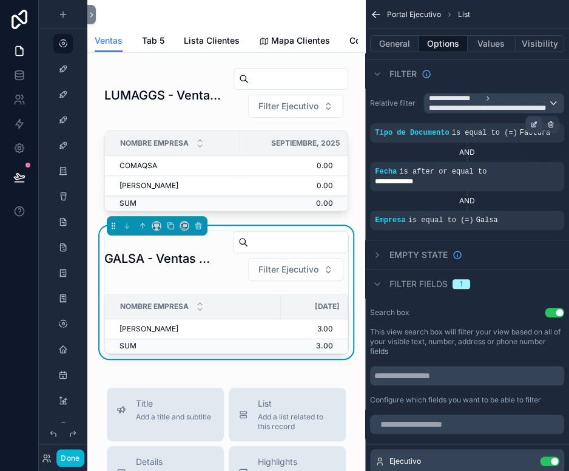
click at [531, 124] on icon "scrollable content" at bounding box center [533, 125] width 4 height 4
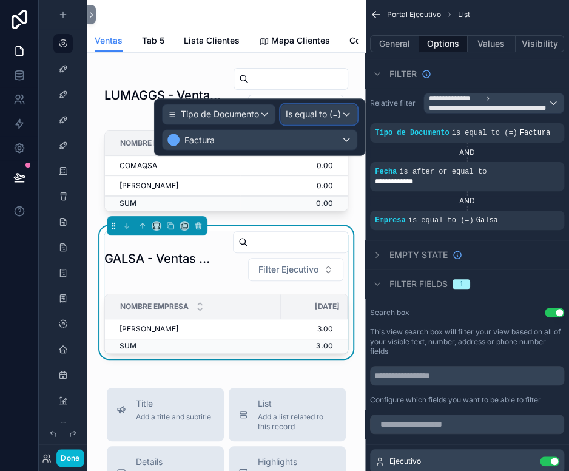
click at [329, 120] on div "Is equal to (=)" at bounding box center [319, 113] width 76 height 19
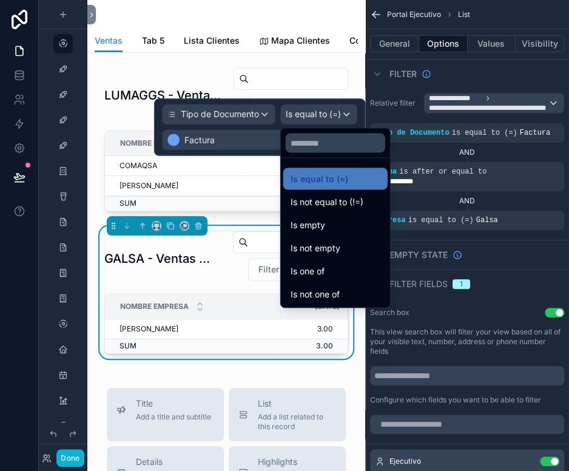
click at [194, 136] on div at bounding box center [259, 126] width 211 height 57
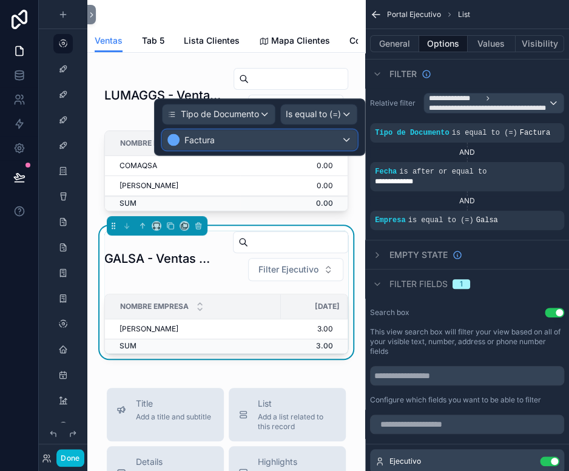
click at [194, 136] on span "Factura" at bounding box center [199, 139] width 30 height 12
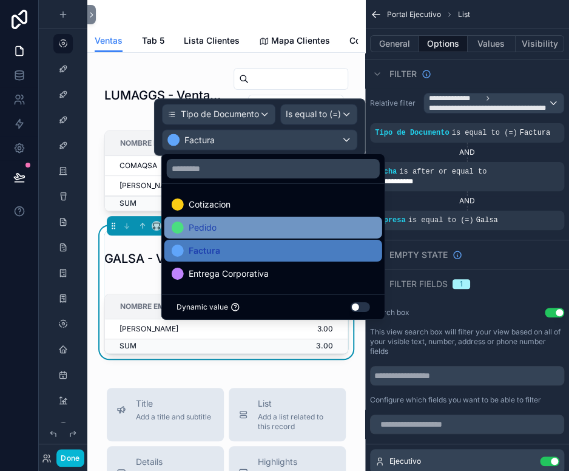
click at [220, 228] on div "Pedido" at bounding box center [273, 227] width 203 height 15
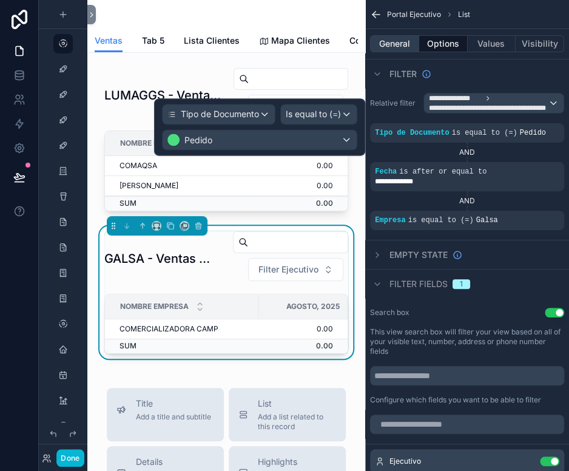
click at [378, 42] on button "General" at bounding box center [394, 43] width 49 height 17
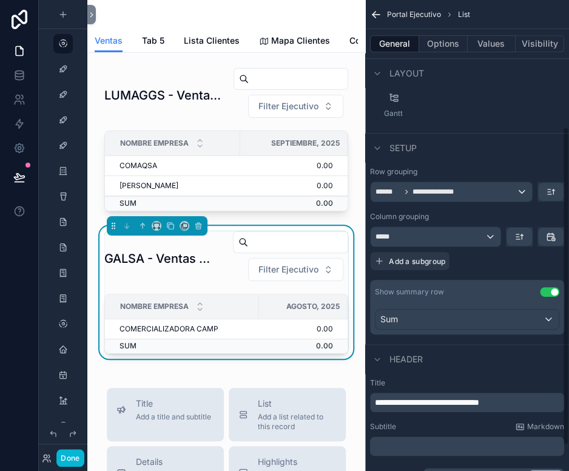
scroll to position [226, 0]
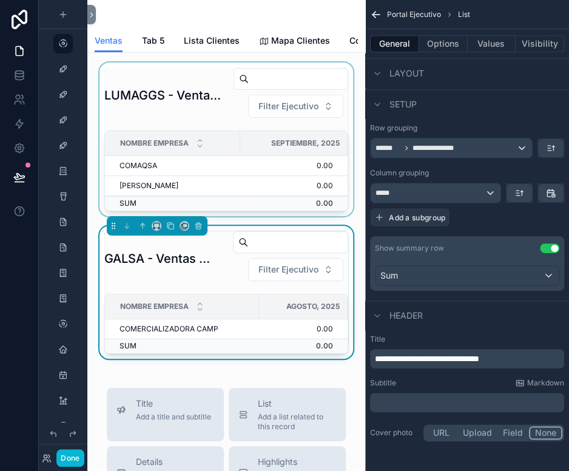
click at [211, 111] on div "scrollable content" at bounding box center [226, 138] width 258 height 153
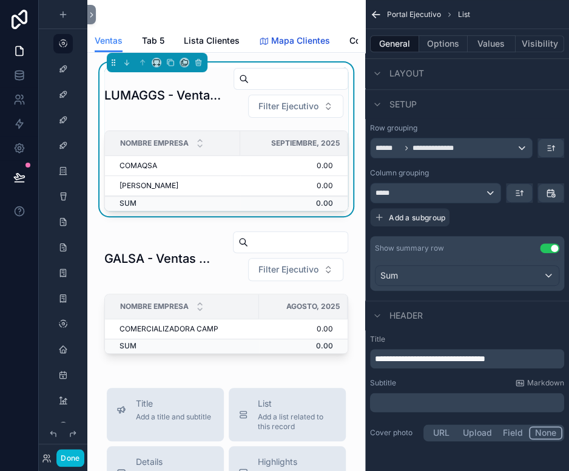
click at [303, 38] on span "Mapa Clientes" at bounding box center [300, 41] width 59 height 12
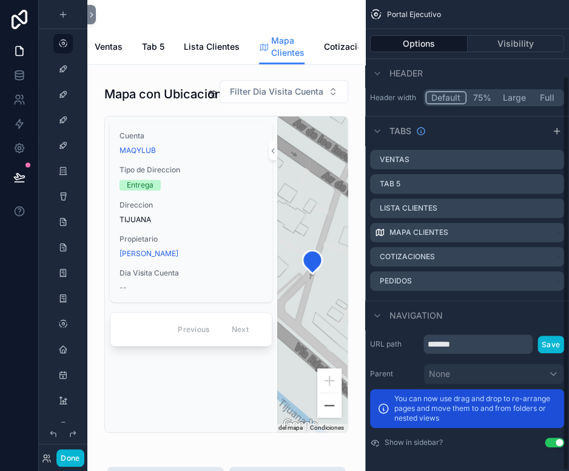
scroll to position [0, 78]
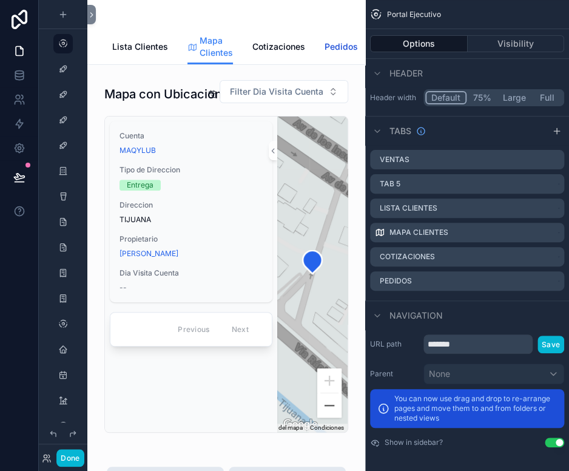
click at [330, 48] on span "Pedidos" at bounding box center [340, 47] width 33 height 12
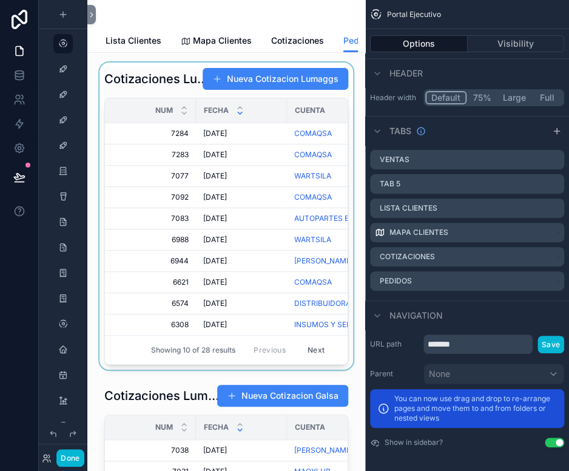
click at [138, 82] on div "scrollable content" at bounding box center [226, 215] width 258 height 307
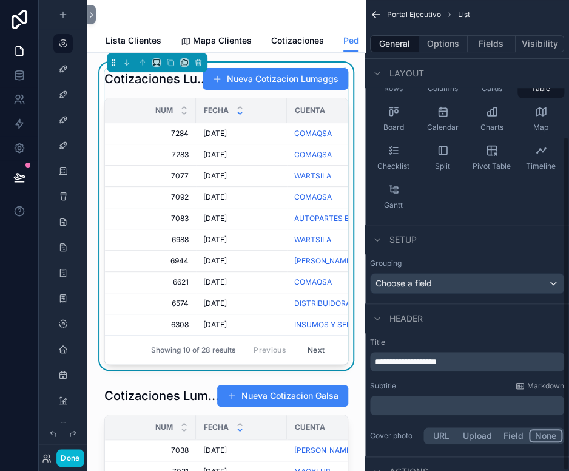
scroll to position [192, 0]
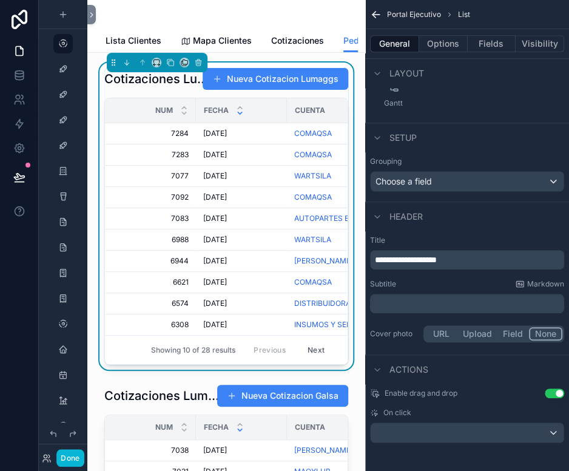
click at [413, 41] on button "General" at bounding box center [394, 43] width 49 height 17
click at [404, 44] on button "General" at bounding box center [394, 43] width 49 height 17
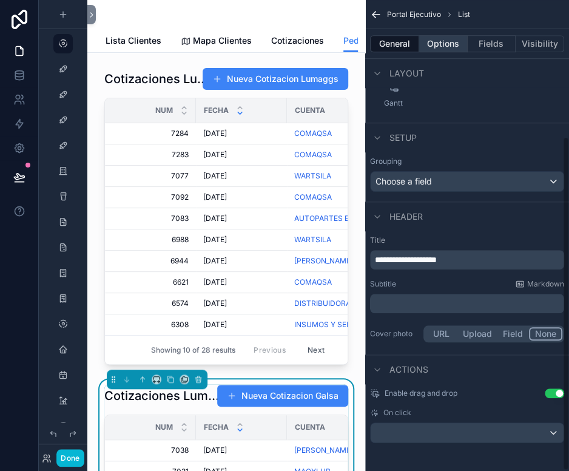
click at [441, 43] on button "Options" at bounding box center [443, 43] width 49 height 17
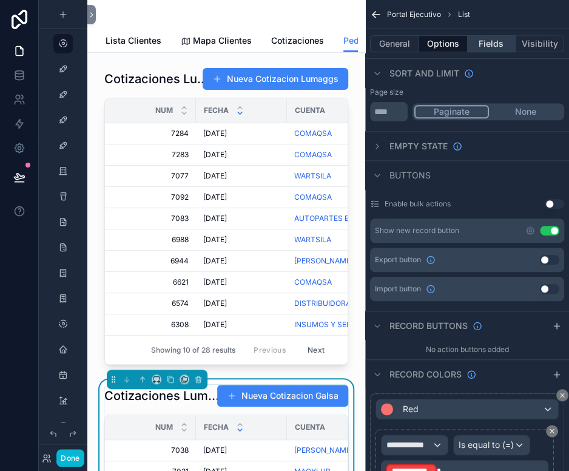
click at [479, 44] on button "Fields" at bounding box center [492, 43] width 49 height 17
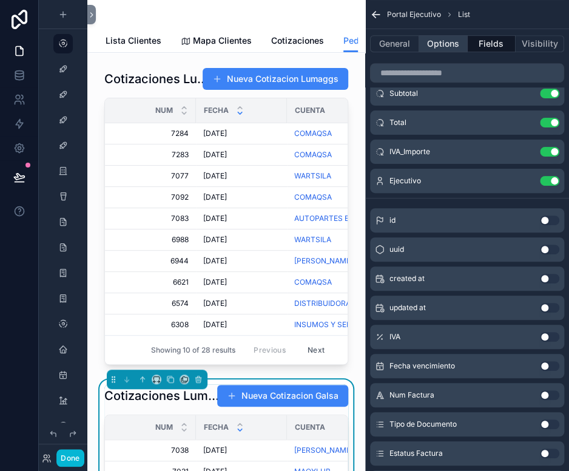
click at [449, 44] on button "Options" at bounding box center [443, 43] width 49 height 17
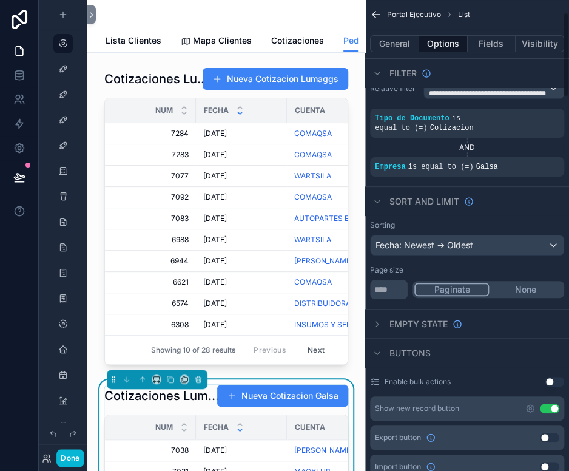
scroll to position [0, 0]
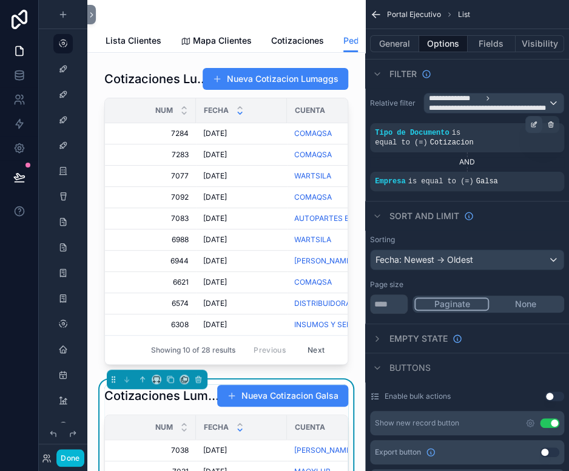
click at [531, 123] on icon "scrollable content" at bounding box center [533, 125] width 4 height 4
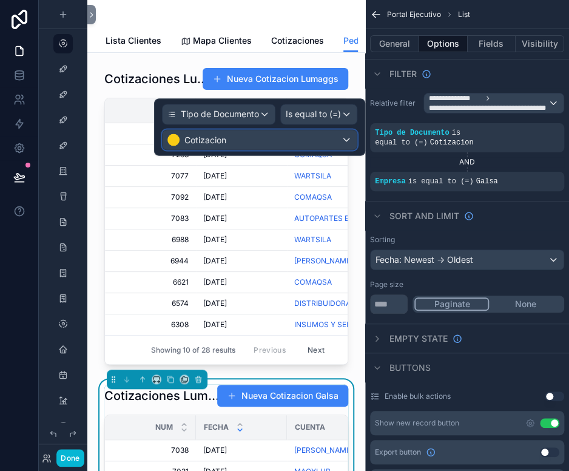
click at [282, 145] on div "Cotizacion" at bounding box center [260, 139] width 194 height 19
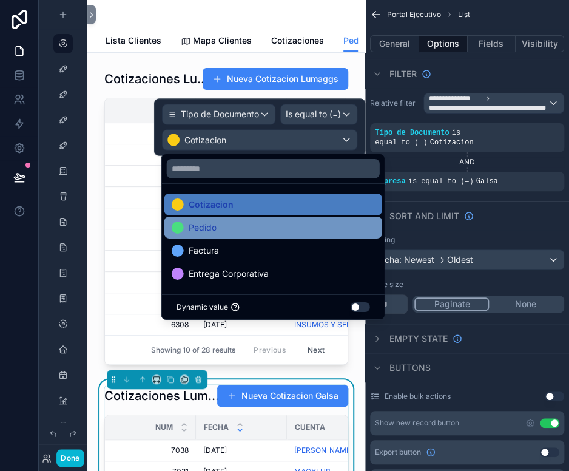
click at [245, 225] on div "Pedido" at bounding box center [273, 227] width 203 height 15
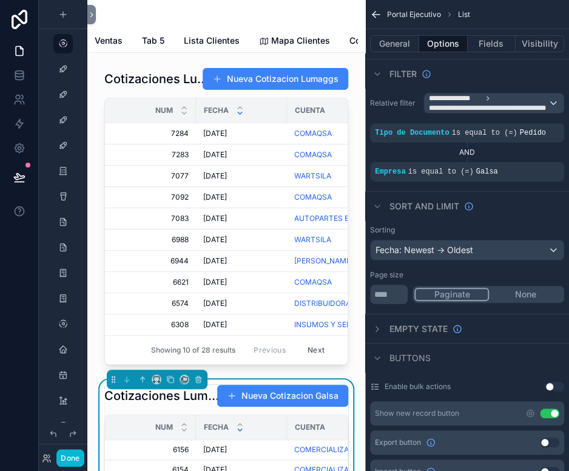
click at [182, 404] on h1 "Cotizaciones Lumaggs" at bounding box center [162, 395] width 117 height 17
click at [168, 404] on h1 "Cotizaciones Lumaggs" at bounding box center [162, 395] width 117 height 17
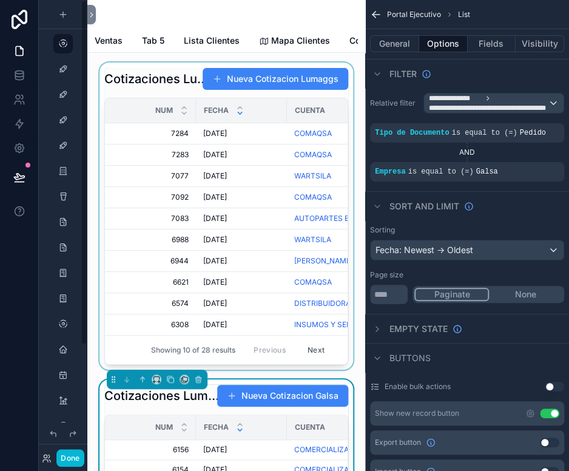
click at [117, 84] on div "scrollable content" at bounding box center [226, 215] width 258 height 307
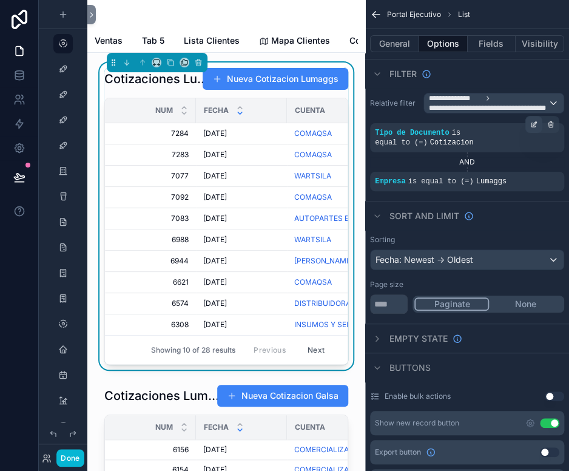
click at [534, 126] on icon "scrollable content" at bounding box center [533, 124] width 7 height 7
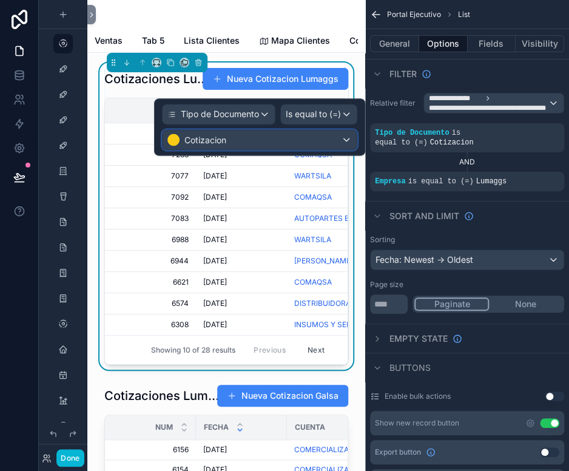
click at [297, 141] on div "Cotizacion" at bounding box center [260, 139] width 194 height 19
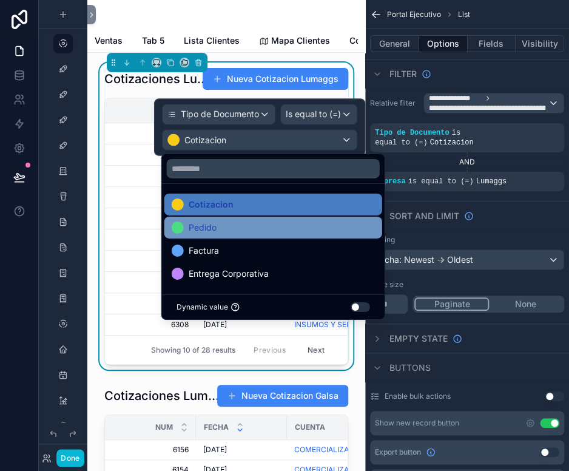
click at [246, 227] on div "Pedido" at bounding box center [273, 227] width 203 height 15
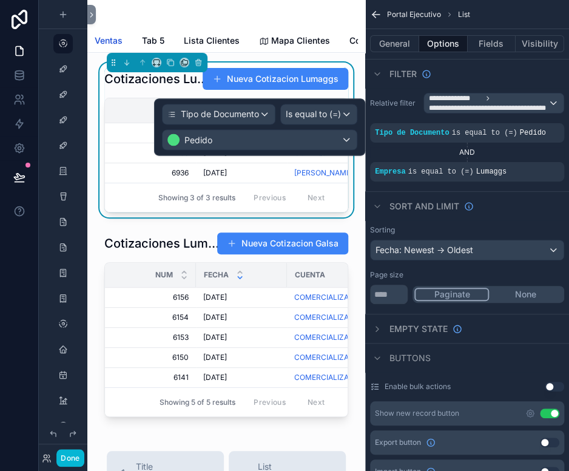
click at [112, 39] on span "Ventas" at bounding box center [109, 41] width 28 height 12
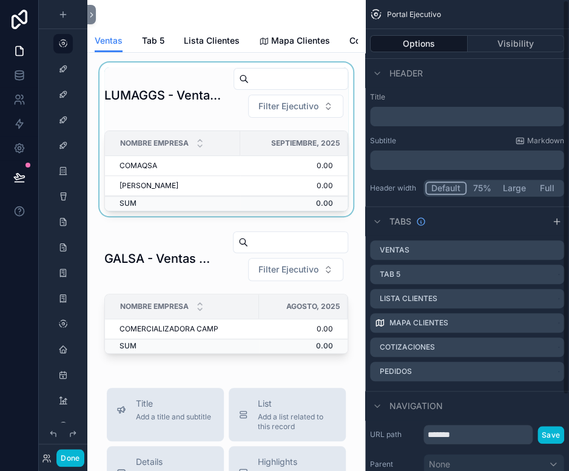
click at [195, 106] on div "scrollable content" at bounding box center [226, 138] width 258 height 153
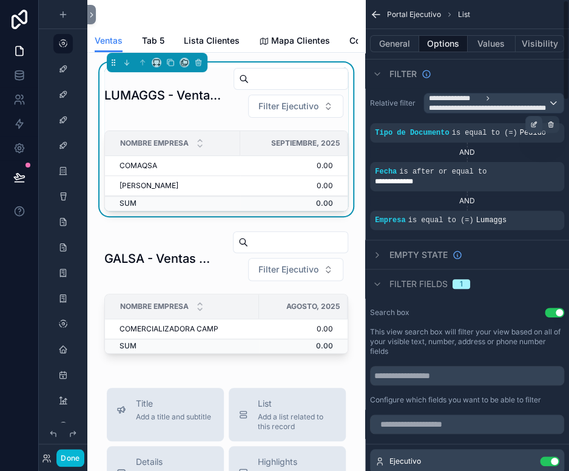
click at [533, 122] on icon "scrollable content" at bounding box center [533, 124] width 7 height 7
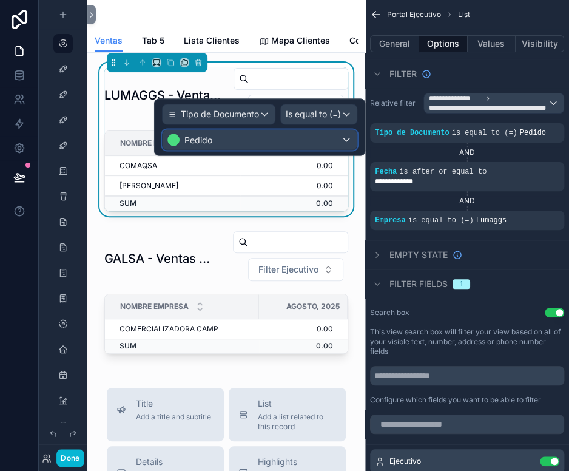
click at [294, 138] on div "Pedido" at bounding box center [260, 139] width 194 height 19
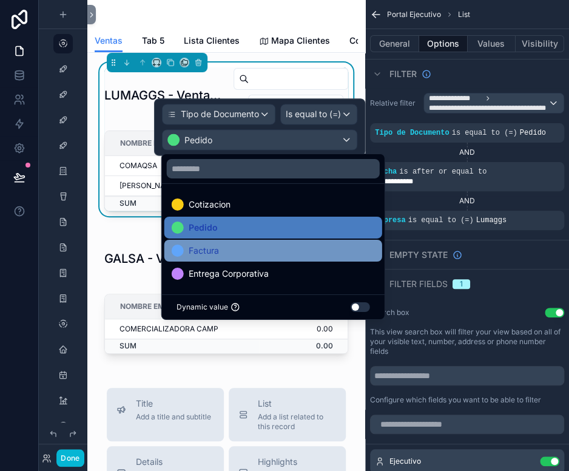
click at [216, 249] on span "Factura" at bounding box center [204, 250] width 30 height 15
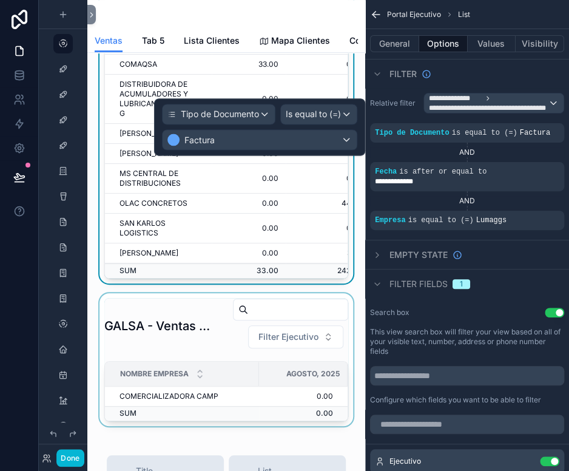
scroll to position [182, 0]
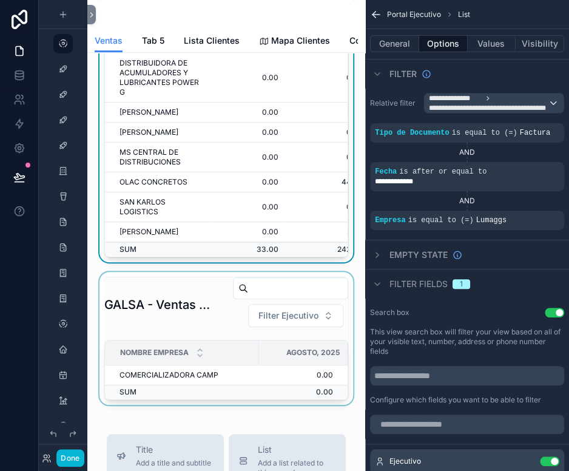
click at [159, 351] on div "scrollable content" at bounding box center [226, 338] width 258 height 133
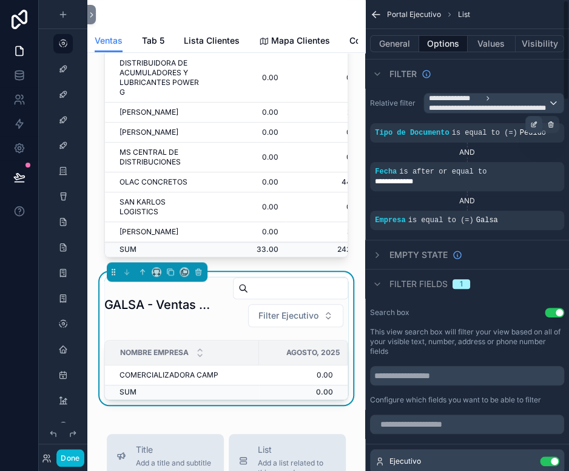
click at [535, 128] on div "scrollable content" at bounding box center [533, 124] width 17 height 17
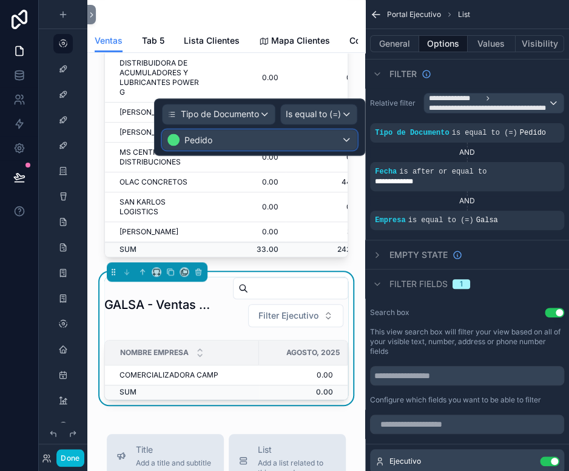
click at [278, 141] on div "Pedido" at bounding box center [260, 139] width 194 height 19
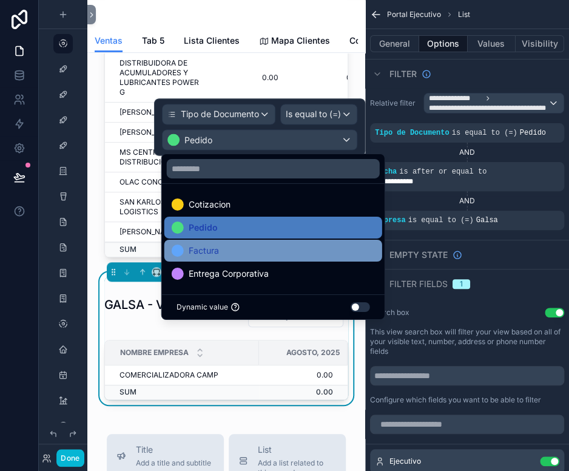
click at [244, 244] on div "Factura" at bounding box center [273, 250] width 203 height 15
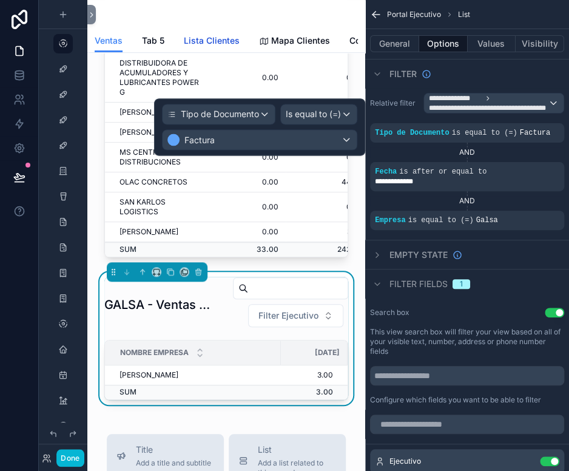
click at [204, 37] on span "Lista Clientes" at bounding box center [212, 41] width 56 height 12
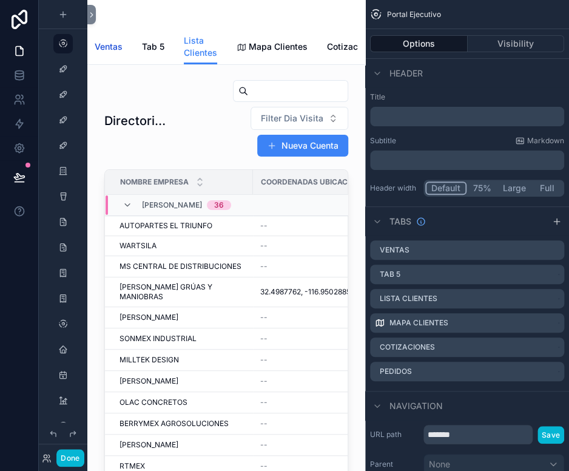
click at [113, 47] on span "Ventas" at bounding box center [109, 47] width 28 height 12
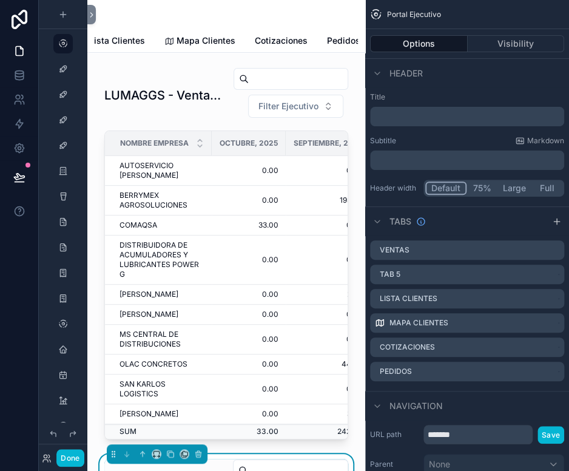
scroll to position [0, 104]
click at [324, 41] on span "Pedidos" at bounding box center [340, 41] width 33 height 12
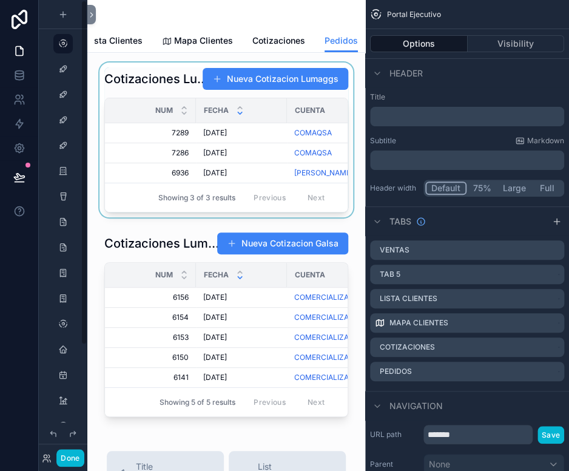
click at [138, 84] on div "scrollable content" at bounding box center [226, 139] width 258 height 155
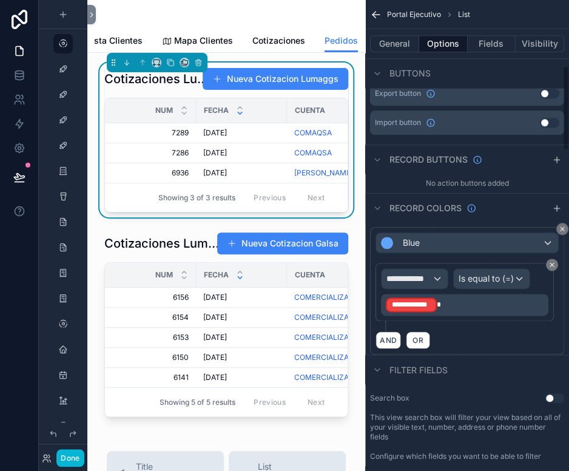
scroll to position [364, 0]
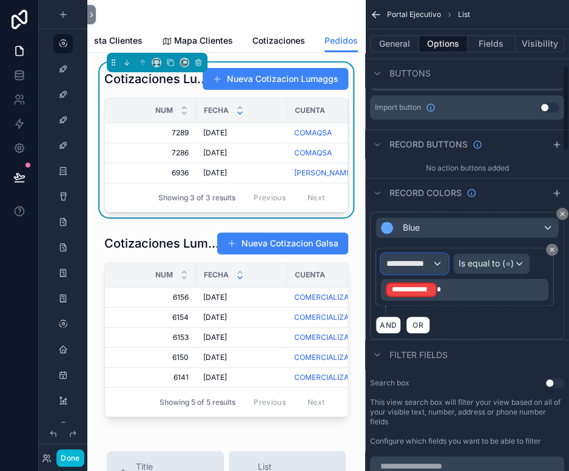
click at [424, 259] on span "**********" at bounding box center [408, 263] width 45 height 12
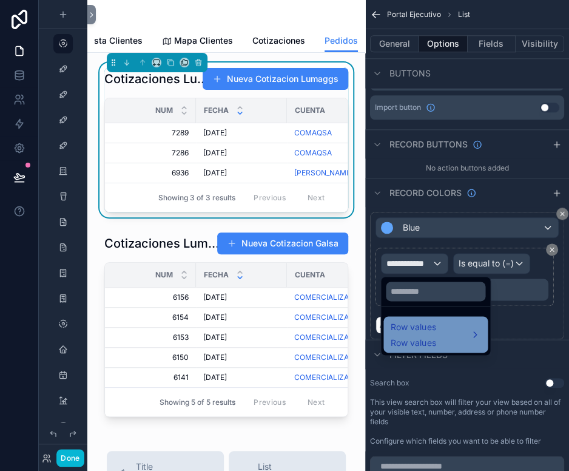
click at [446, 342] on div "Row values Row values" at bounding box center [436, 334] width 90 height 29
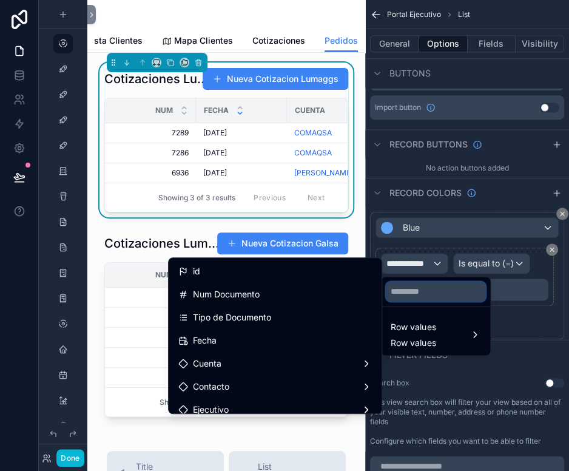
click at [412, 289] on input "text" at bounding box center [435, 290] width 99 height 19
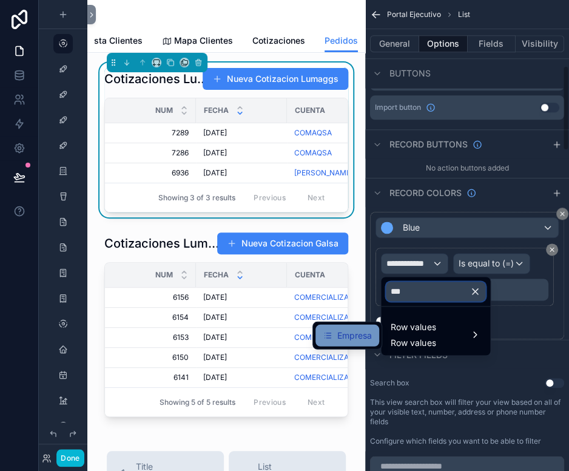
type input "***"
click at [354, 331] on span "Empresa" at bounding box center [354, 335] width 35 height 15
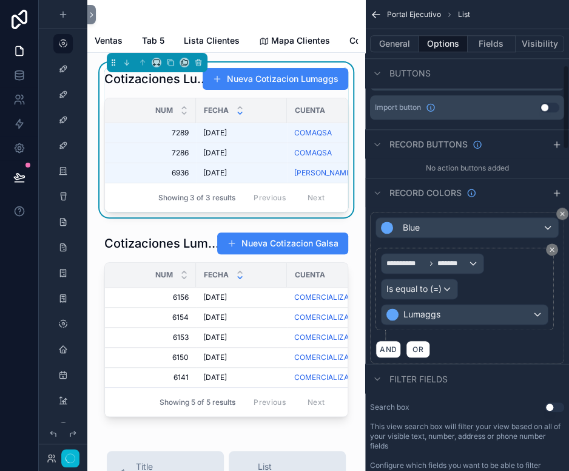
click at [430, 325] on div "**********" at bounding box center [464, 288] width 178 height 82
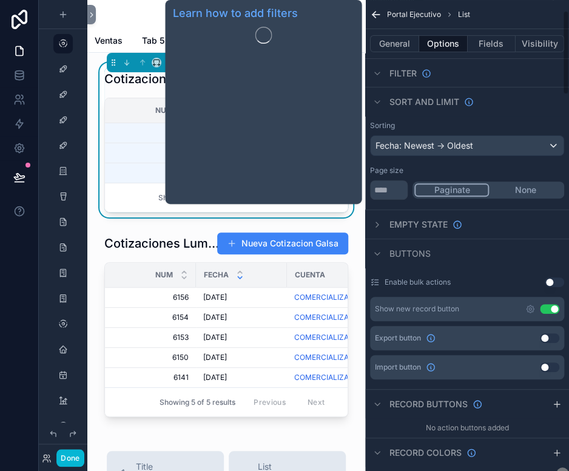
scroll to position [61, 0]
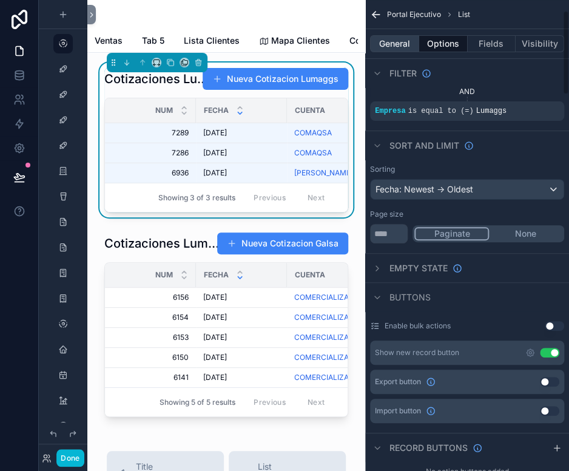
click at [394, 43] on button "General" at bounding box center [394, 43] width 49 height 17
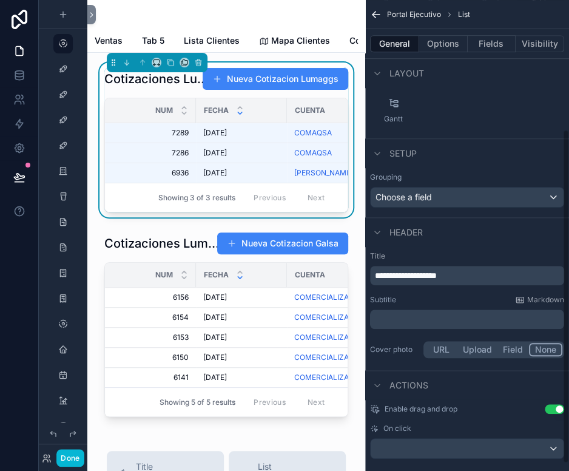
scroll to position [182, 0]
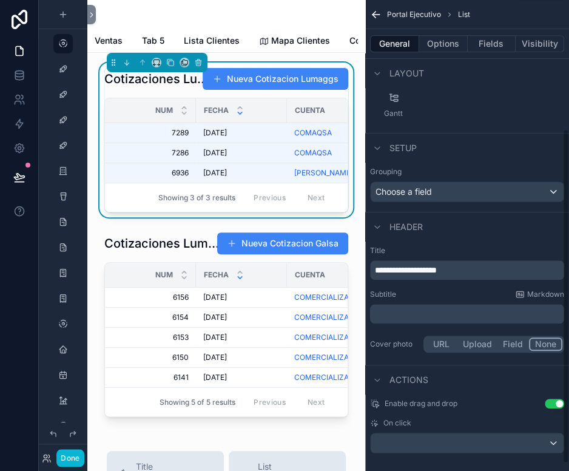
click at [387, 270] on span "**********" at bounding box center [406, 270] width 62 height 8
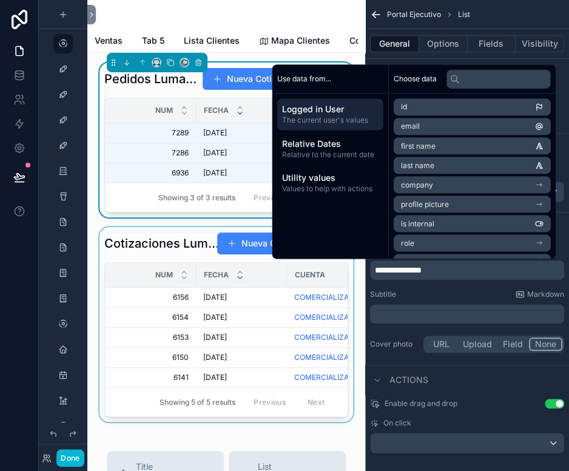
click at [161, 253] on div "scrollable content" at bounding box center [226, 324] width 258 height 195
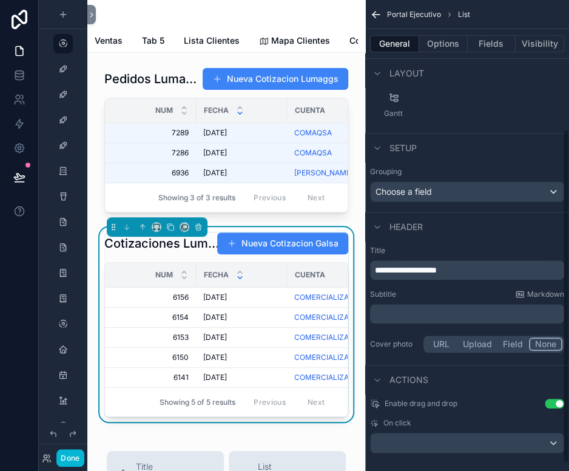
click at [398, 273] on span "**********" at bounding box center [406, 270] width 62 height 8
click at [457, 295] on div "Subtitle Markdown" at bounding box center [467, 294] width 194 height 10
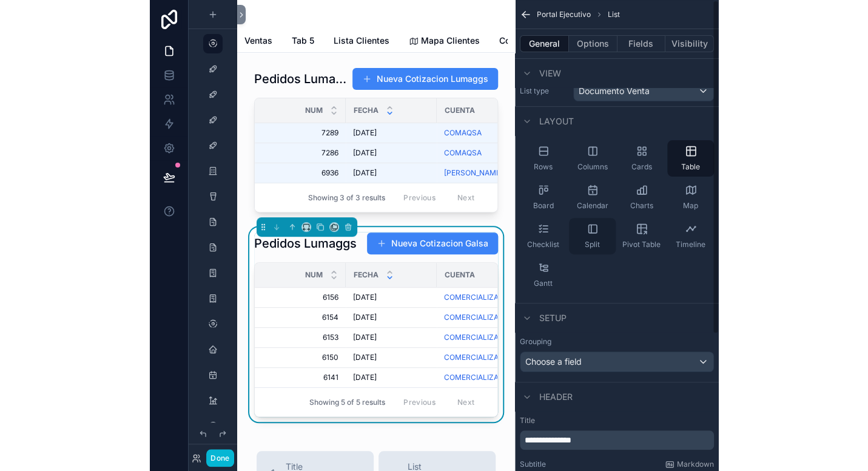
scroll to position [0, 0]
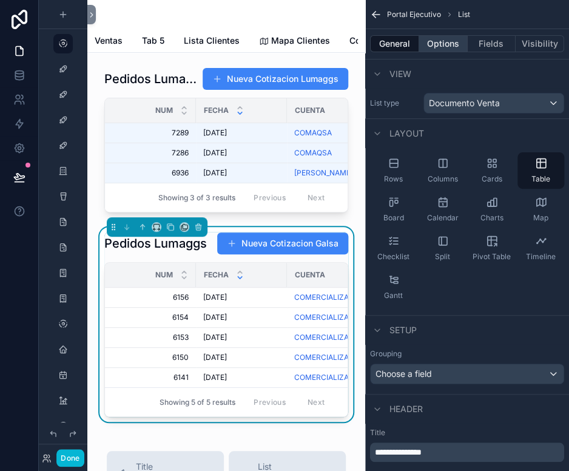
click at [454, 47] on button "Options" at bounding box center [443, 43] width 49 height 17
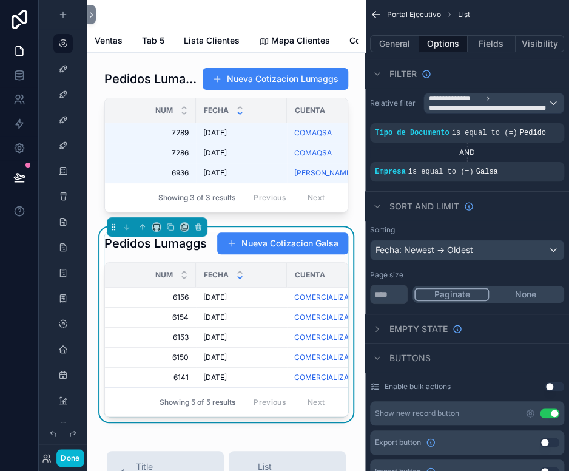
click at [169, 272] on div "Pedidos Lumaggs Nueva Cotizacion Galsa Num Fecha Cuenta Estatus Contacto Uds Su…" at bounding box center [226, 324] width 244 height 185
click at [398, 50] on button "General" at bounding box center [394, 43] width 49 height 17
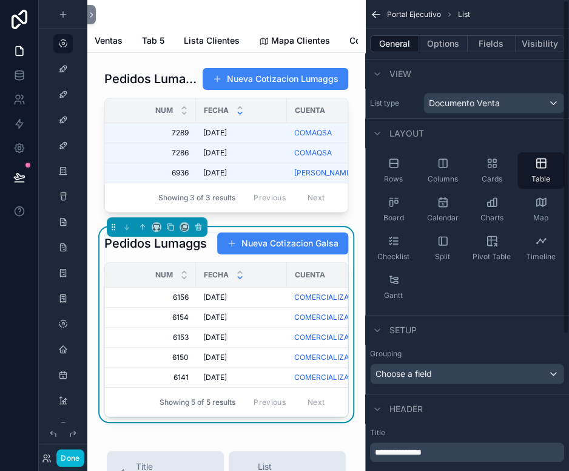
click at [423, 446] on p "**********" at bounding box center [468, 452] width 187 height 12
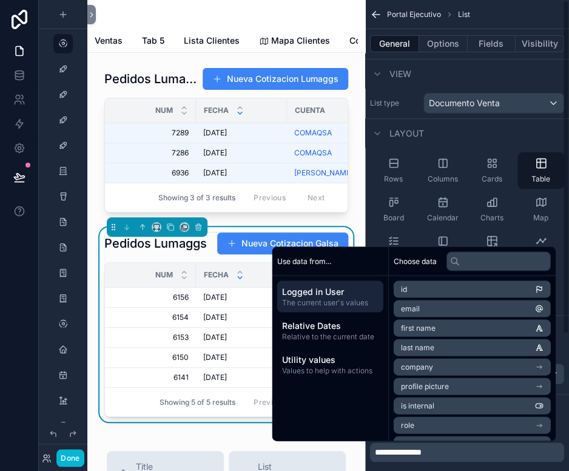
click at [421, 454] on span "**********" at bounding box center [398, 452] width 47 height 8
